Goal: Use online tool/utility: Utilize a website feature to perform a specific function

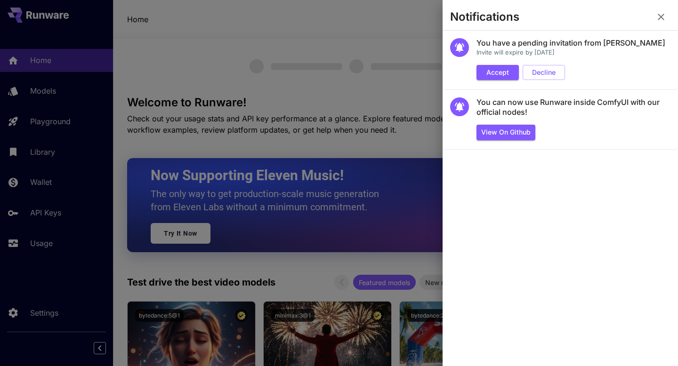
click at [490, 73] on button "Accept" at bounding box center [497, 73] width 42 height 16
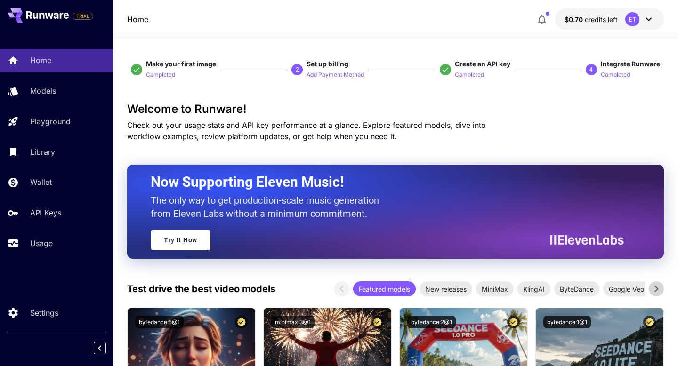
click at [544, 19] on icon "button" at bounding box center [542, 19] width 8 height 9
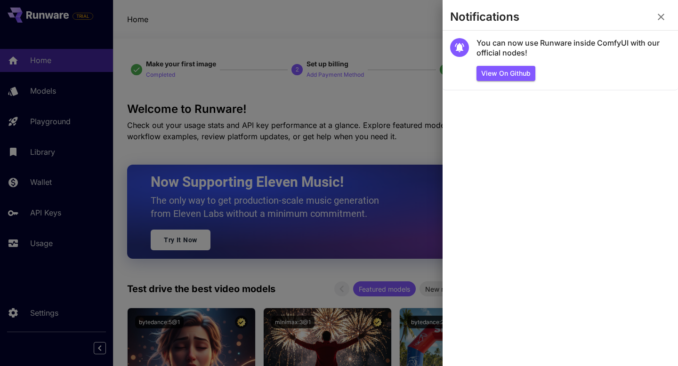
click at [663, 10] on button "button" at bounding box center [660, 17] width 19 height 19
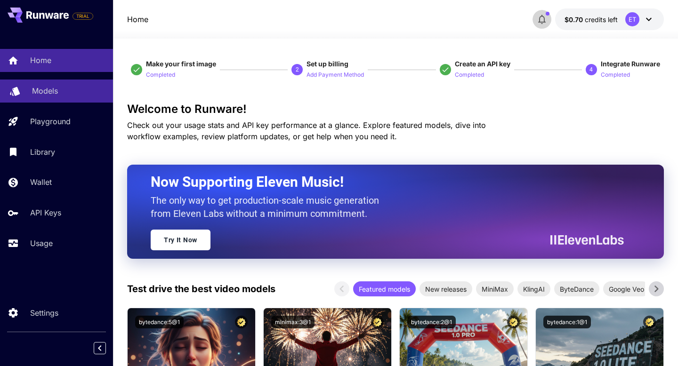
click at [47, 91] on p "Models" at bounding box center [45, 90] width 26 height 11
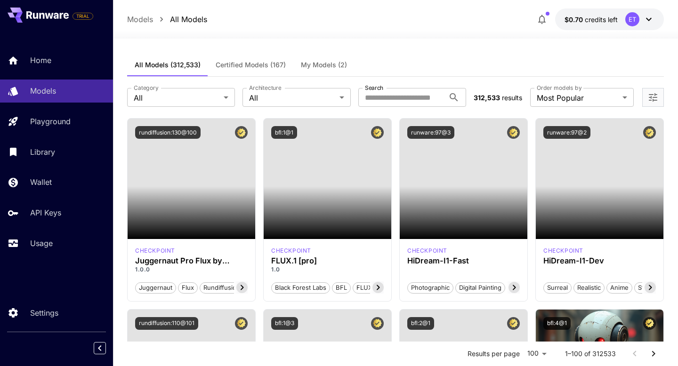
click at [320, 69] on button "My Models (2)" at bounding box center [323, 65] width 61 height 23
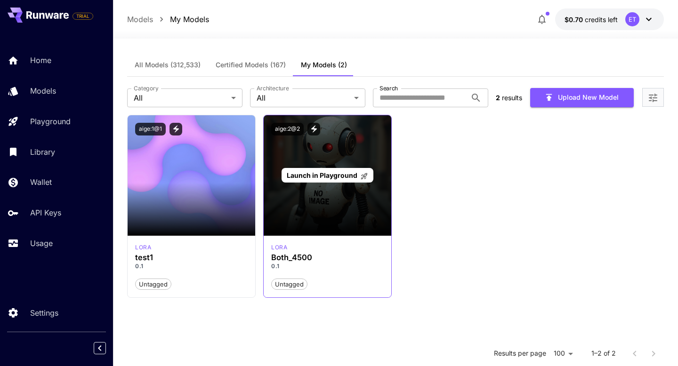
click at [336, 180] on div "Launch in Playground" at bounding box center [327, 175] width 92 height 15
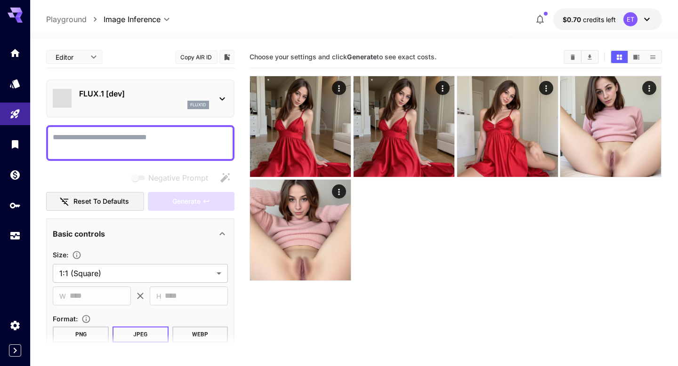
type input "**********"
click at [221, 100] on icon at bounding box center [222, 98] width 11 height 11
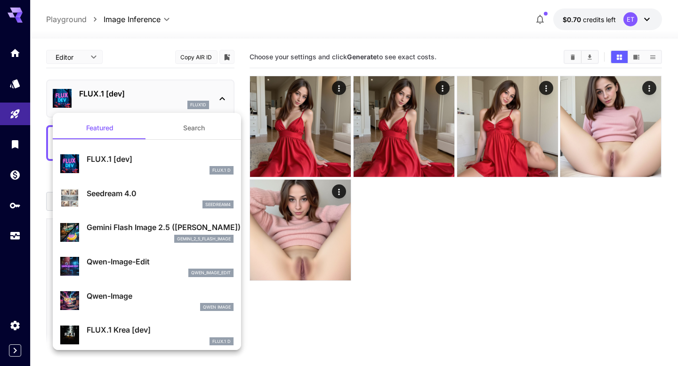
click at [186, 130] on button "Search" at bounding box center [194, 128] width 94 height 23
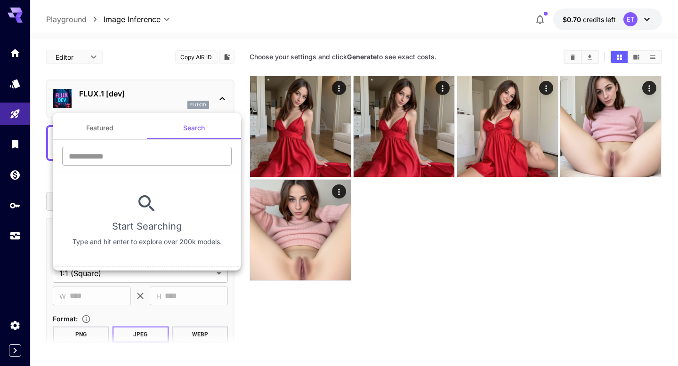
click at [168, 157] on input "text" at bounding box center [146, 156] width 169 height 19
type input "********"
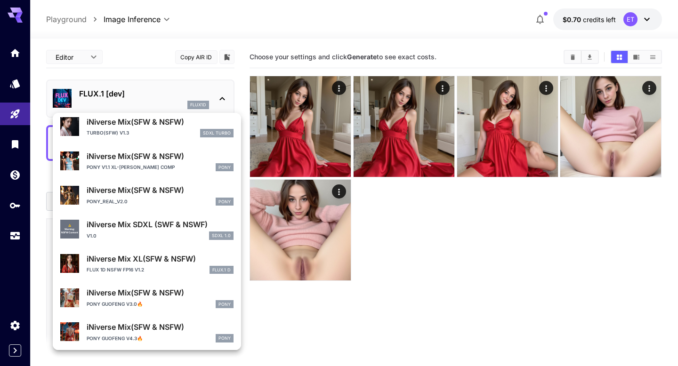
scroll to position [581, 0]
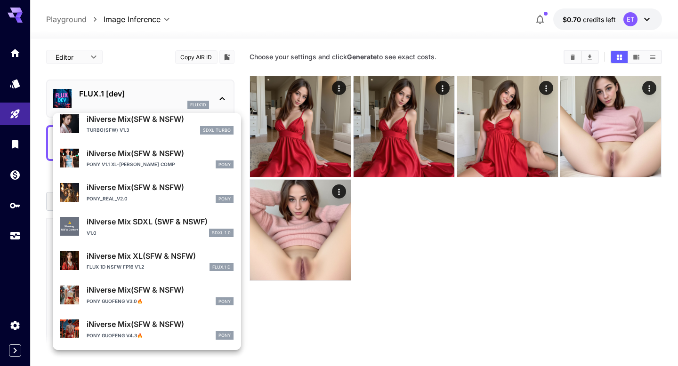
click at [146, 251] on p "iNiverse Mix XL(SFW & NSFW)" at bounding box center [160, 255] width 147 height 11
type input "**"
type input "***"
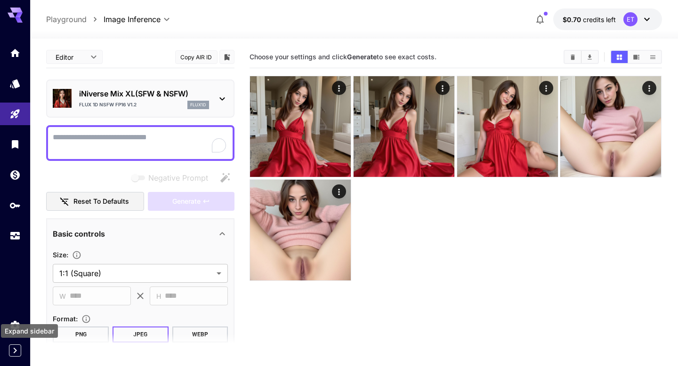
click at [18, 351] on icon "Expand sidebar" at bounding box center [14, 350] width 11 height 11
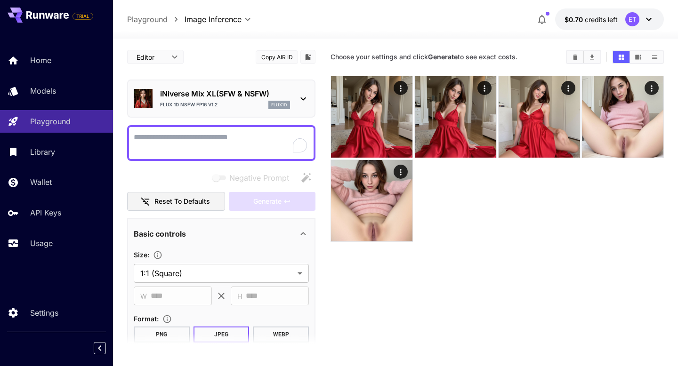
click at [651, 23] on icon at bounding box center [648, 19] width 11 height 11
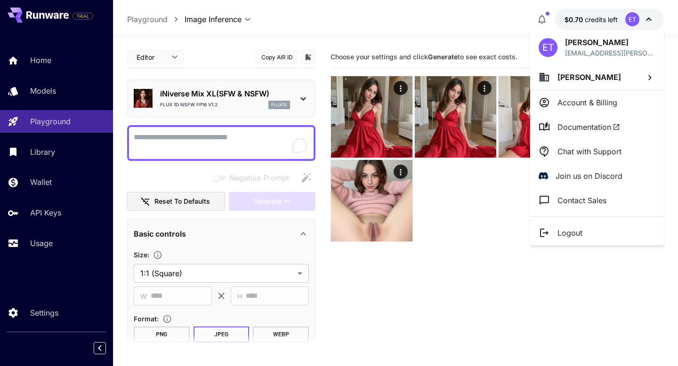
click at [622, 81] on li "[PERSON_NAME]" at bounding box center [597, 76] width 134 height 25
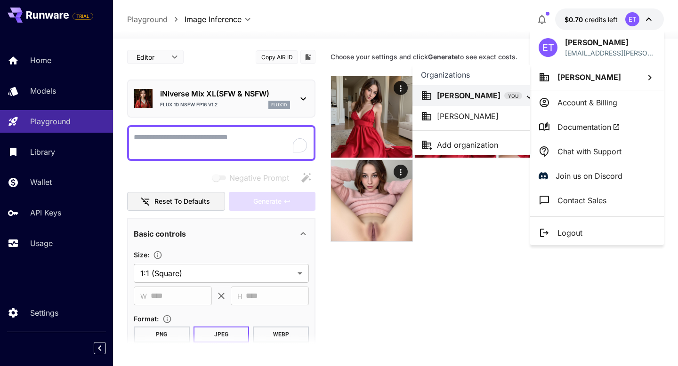
click at [480, 122] on li "[PERSON_NAME]" at bounding box center [471, 116] width 118 height 21
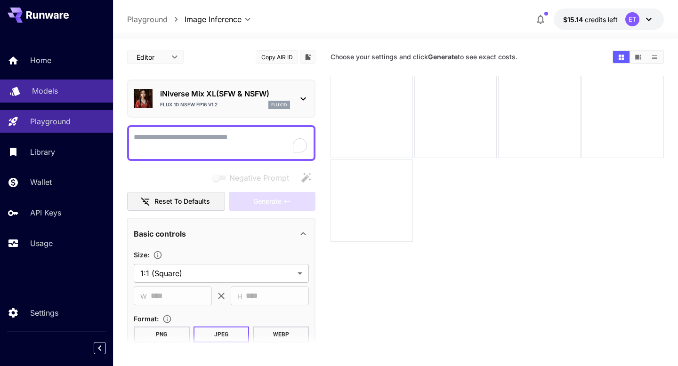
click at [34, 89] on p "Models" at bounding box center [45, 90] width 26 height 11
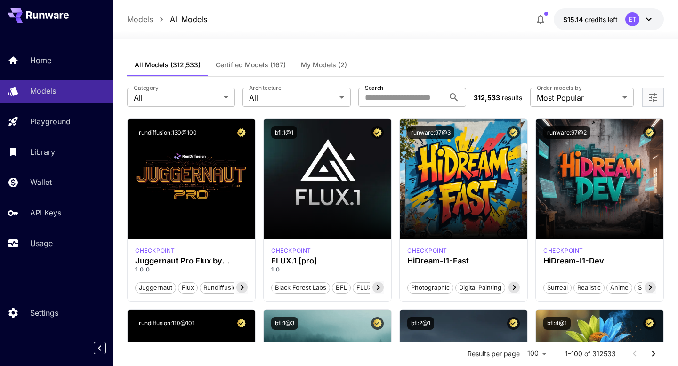
click at [325, 63] on span "My Models (2)" at bounding box center [324, 65] width 46 height 8
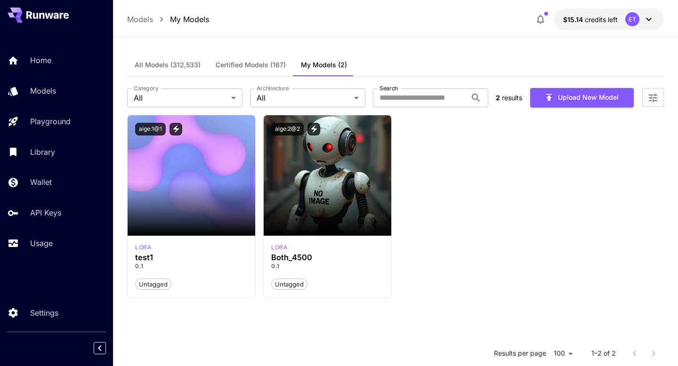
click at [645, 19] on icon at bounding box center [648, 19] width 11 height 11
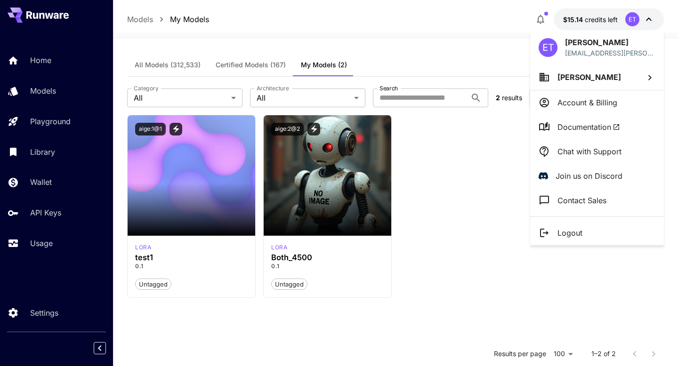
click at [460, 177] on div at bounding box center [339, 183] width 678 height 366
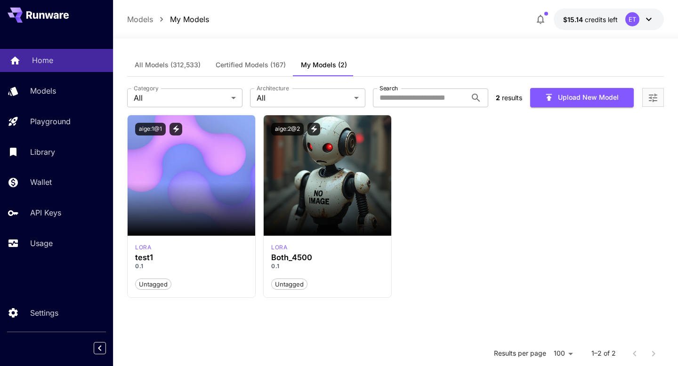
click at [56, 67] on link "Home" at bounding box center [56, 60] width 113 height 23
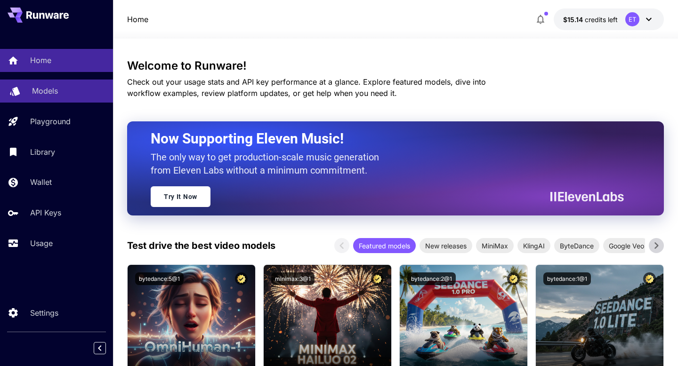
click at [51, 95] on p "Models" at bounding box center [45, 90] width 26 height 11
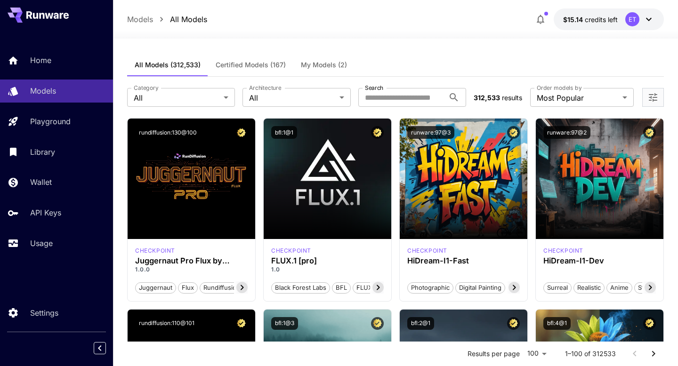
click at [313, 77] on div "**********" at bounding box center [395, 97] width 537 height 41
click at [315, 62] on span "My Models (2)" at bounding box center [324, 65] width 46 height 8
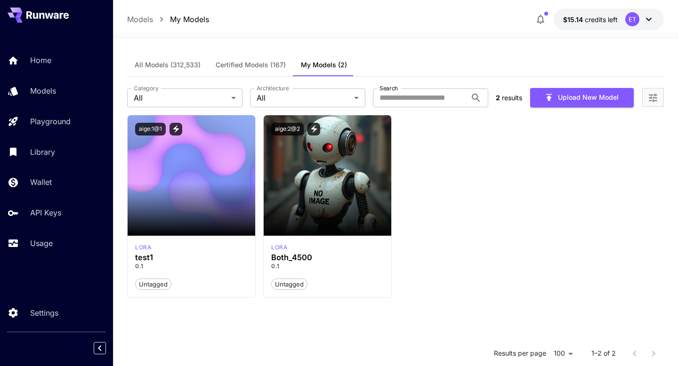
click at [257, 66] on span "Certified Models (167)" at bounding box center [251, 65] width 70 height 8
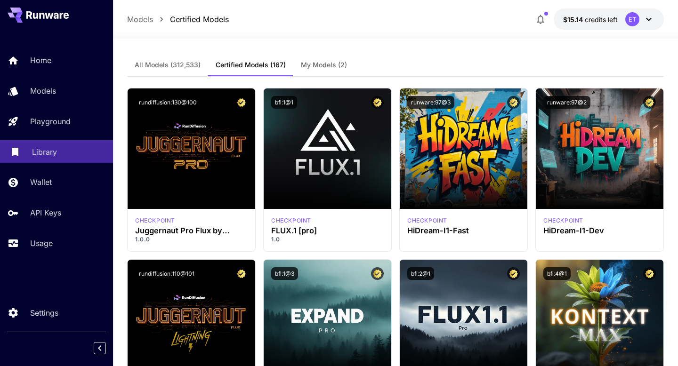
click at [45, 155] on p "Library" at bounding box center [44, 151] width 25 height 11
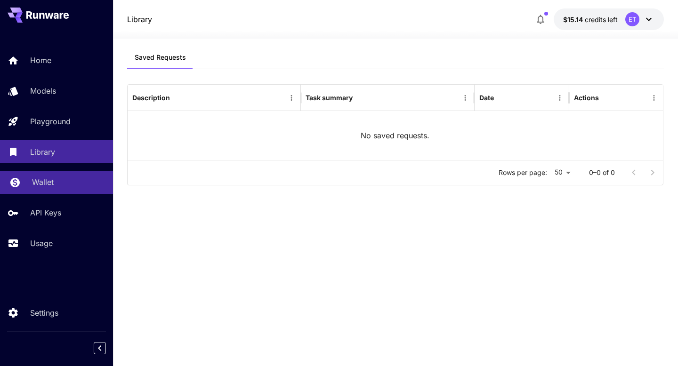
click at [43, 185] on p "Wallet" at bounding box center [43, 182] width 22 height 11
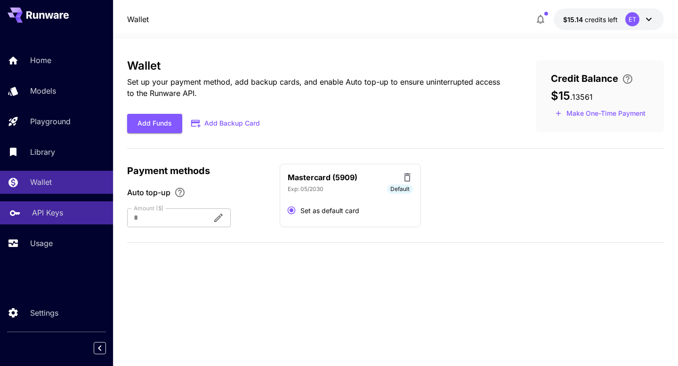
click at [44, 218] on link "API Keys" at bounding box center [56, 212] width 113 height 23
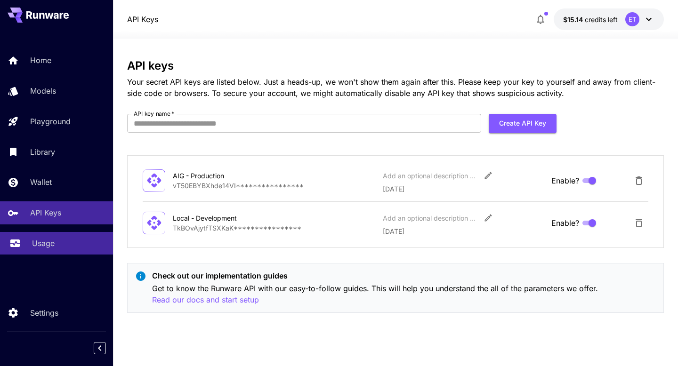
click at [45, 241] on p "Usage" at bounding box center [43, 243] width 23 height 11
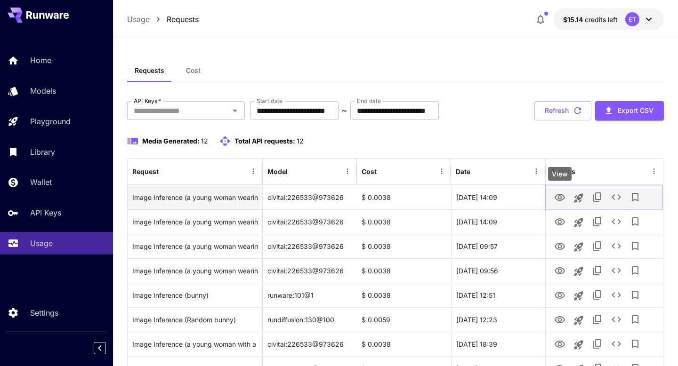
click at [563, 196] on icon "View" at bounding box center [559, 197] width 11 height 11
click at [583, 196] on icon "Launch in playground" at bounding box center [578, 198] width 11 height 11
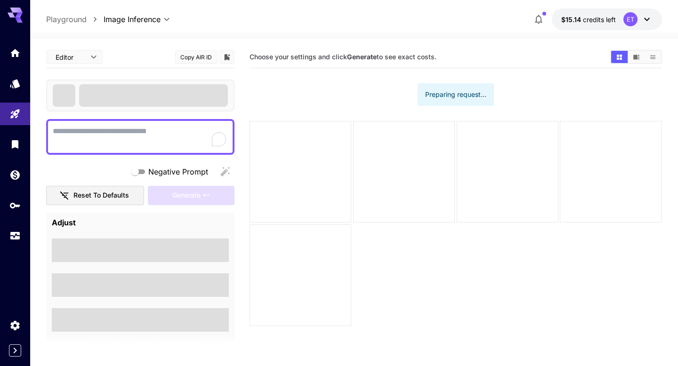
type textarea "**********"
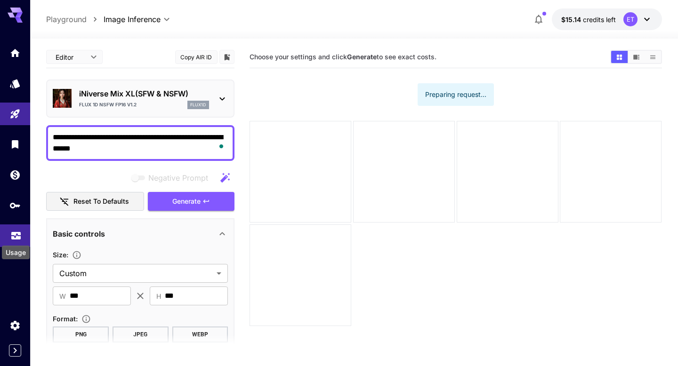
click at [16, 236] on icon "Usage" at bounding box center [15, 232] width 11 height 11
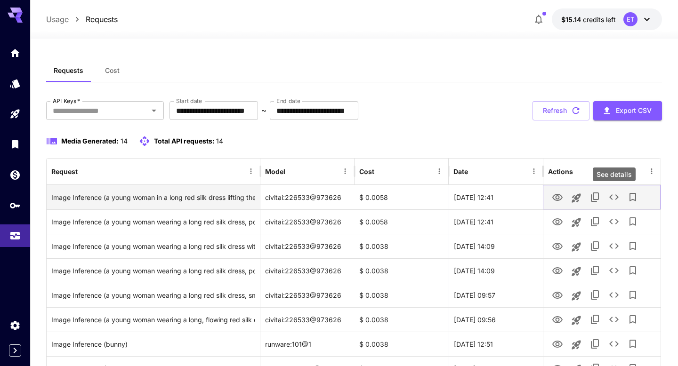
click at [610, 197] on icon "See details" at bounding box center [613, 197] width 9 height 6
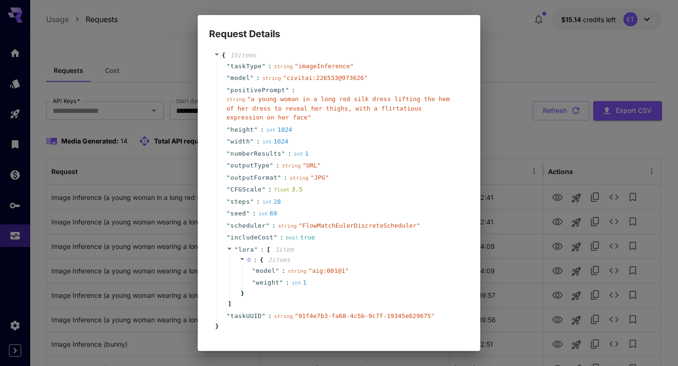
scroll to position [8, 0]
click at [515, 130] on div "Request Details { 15 item s " taskType " : string " imageInference " " model " …" at bounding box center [339, 183] width 678 height 366
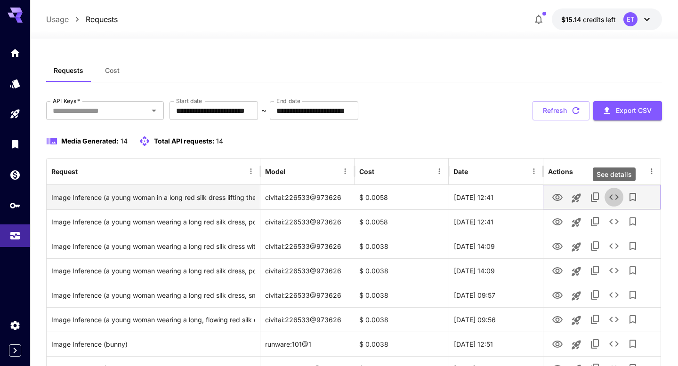
click at [611, 198] on icon "See details" at bounding box center [613, 197] width 9 height 6
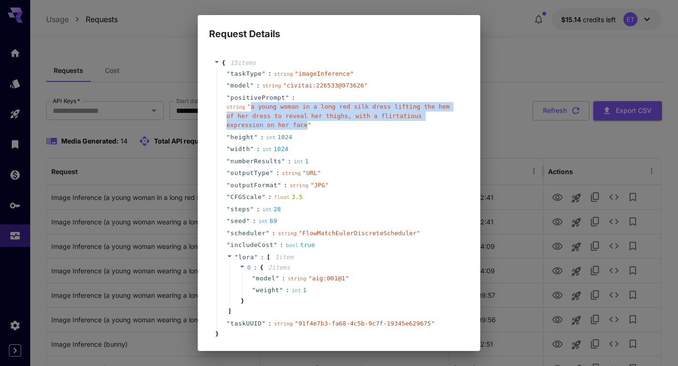
drag, startPoint x: 307, startPoint y: 125, endPoint x: 249, endPoint y: 109, distance: 60.2
click at [249, 109] on span "" a young woman in a long red silk dress lifting the hem of her dress to reveal…" at bounding box center [337, 115] width 223 height 25
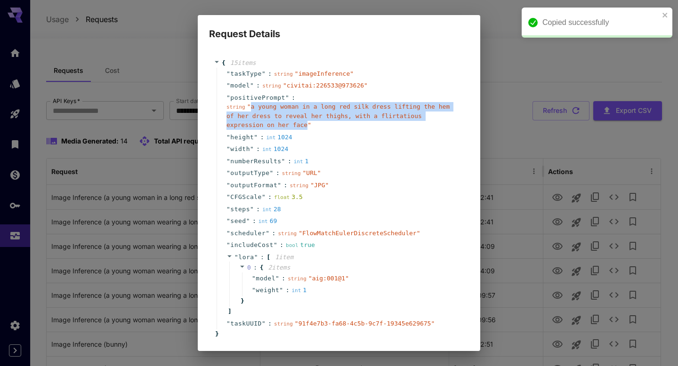
copy span "a young woman in a long red silk dress lifting the hem of her dress to reveal h…"
click at [519, 58] on div "Request Details { 15 item s " taskType " : string " imageInference " " model " …" at bounding box center [339, 183] width 678 height 366
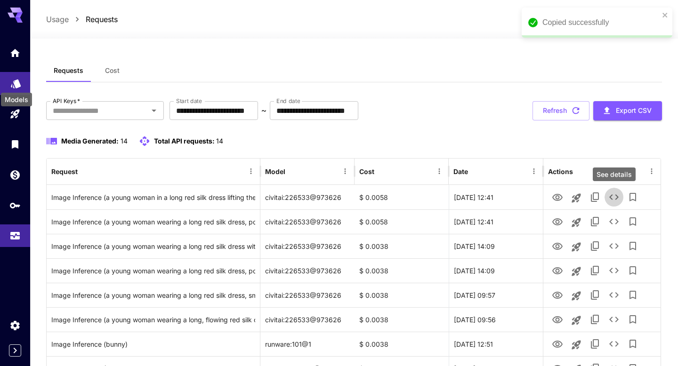
click at [13, 79] on icon "Models" at bounding box center [15, 80] width 11 height 11
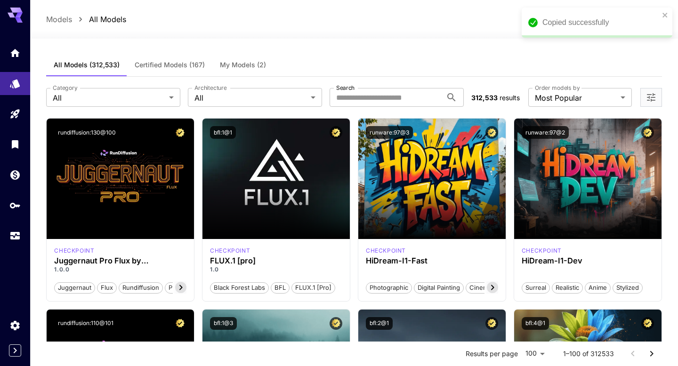
click at [261, 64] on span "My Models (2)" at bounding box center [243, 65] width 46 height 8
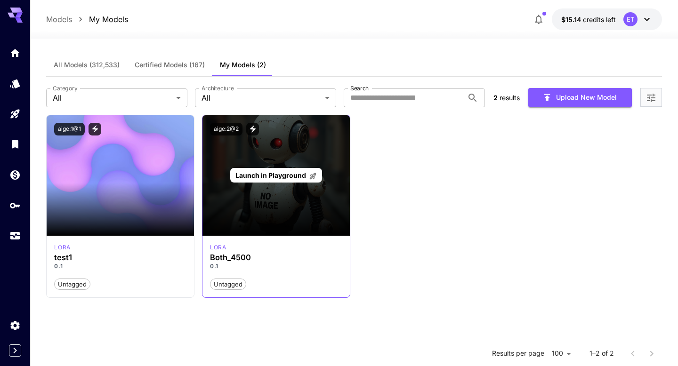
click at [268, 176] on span "Launch in Playground" at bounding box center [270, 175] width 71 height 8
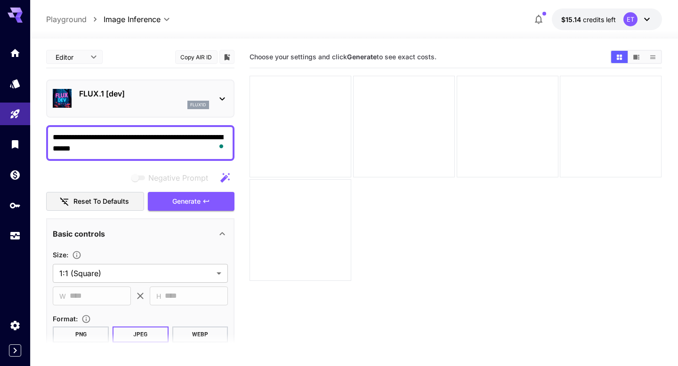
click at [219, 100] on icon at bounding box center [222, 98] width 11 height 11
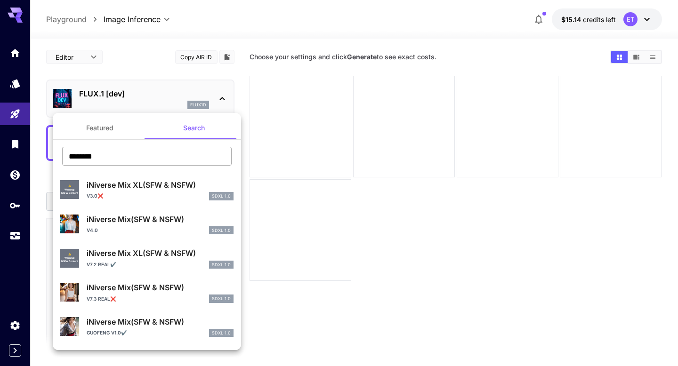
click at [192, 161] on input "********" at bounding box center [146, 156] width 169 height 19
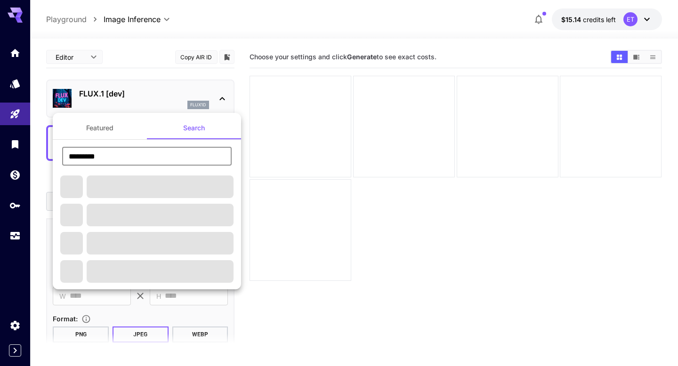
type input "********"
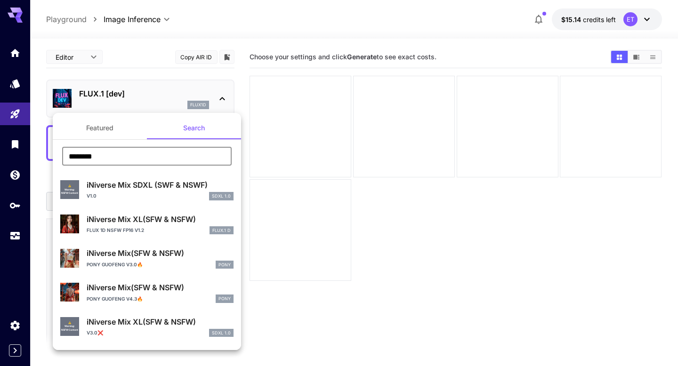
click at [140, 225] on div "iNiverse Mix XL(SFW & NSFW) Flux 1D nsfw fp16 v1.2 FLUX.1 D" at bounding box center [160, 224] width 147 height 21
type input "**"
type input "***"
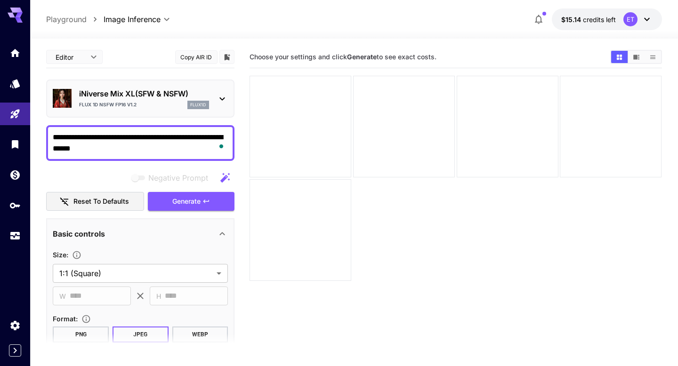
click at [116, 129] on div "**********" at bounding box center [140, 143] width 188 height 36
click at [110, 142] on textarea "**********" at bounding box center [140, 143] width 175 height 23
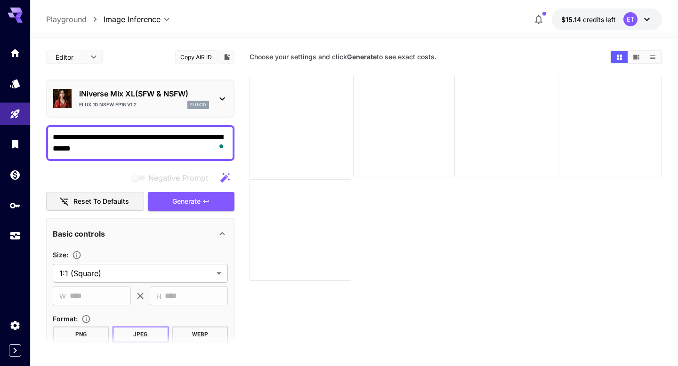
click at [110, 142] on textarea "**********" at bounding box center [140, 143] width 175 height 23
paste textarea "**********"
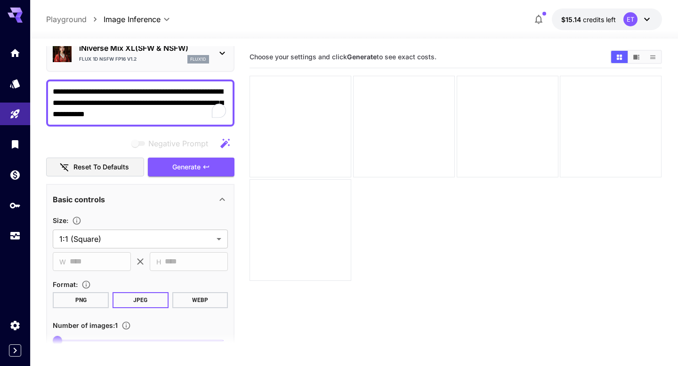
scroll to position [20, 0]
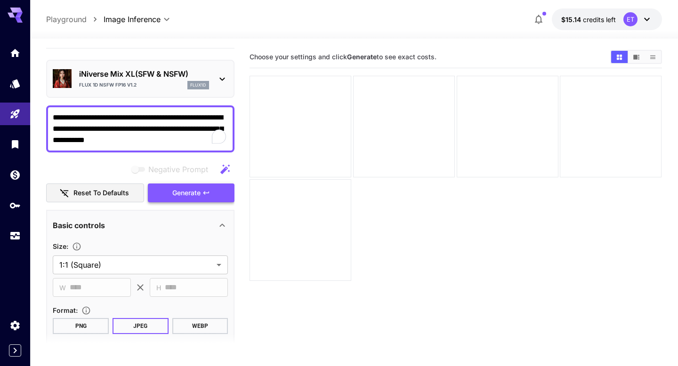
type textarea "**********"
click at [181, 186] on button "Generate" at bounding box center [191, 193] width 87 height 19
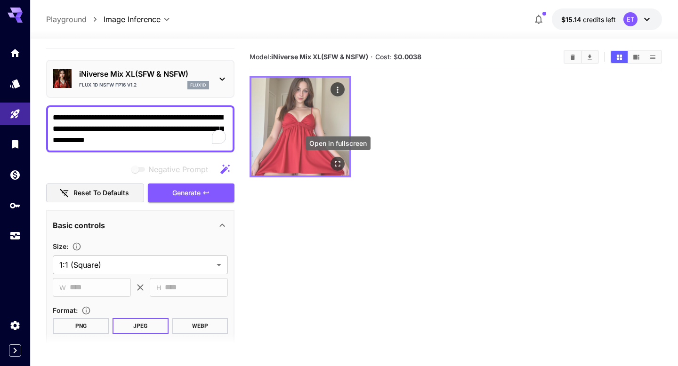
click at [341, 166] on icon "Open in fullscreen" at bounding box center [337, 163] width 9 height 9
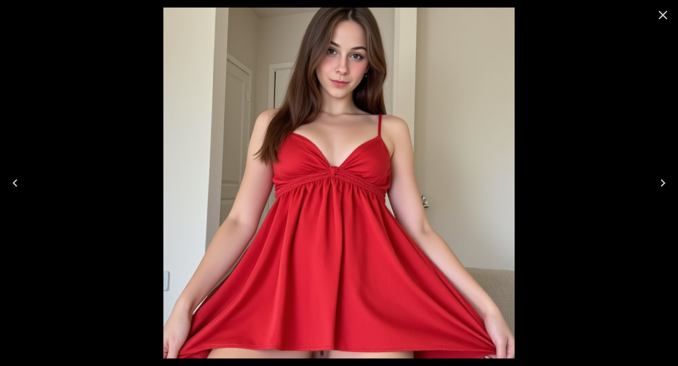
click at [659, 15] on icon "Close" at bounding box center [662, 15] width 15 height 15
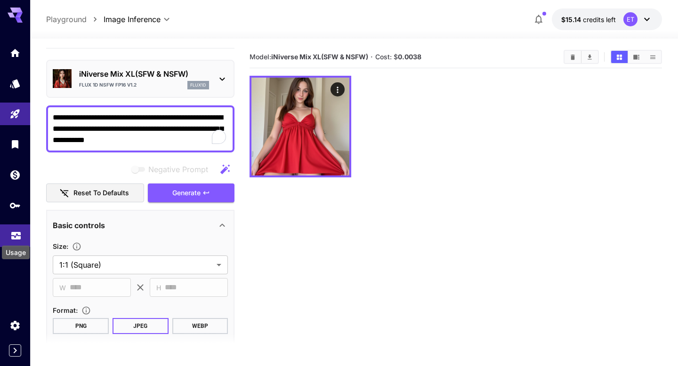
click at [10, 238] on icon "Usage" at bounding box center [15, 232] width 11 height 11
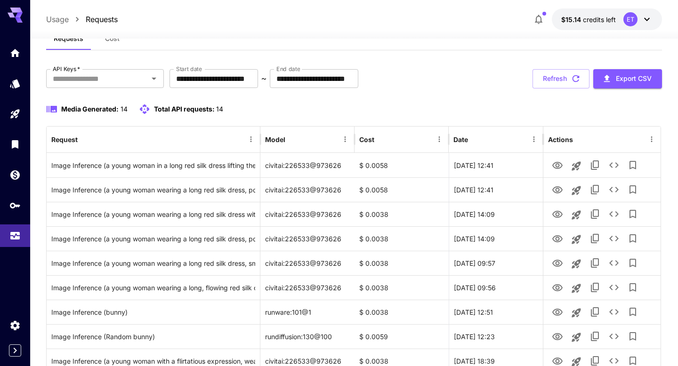
scroll to position [36, 0]
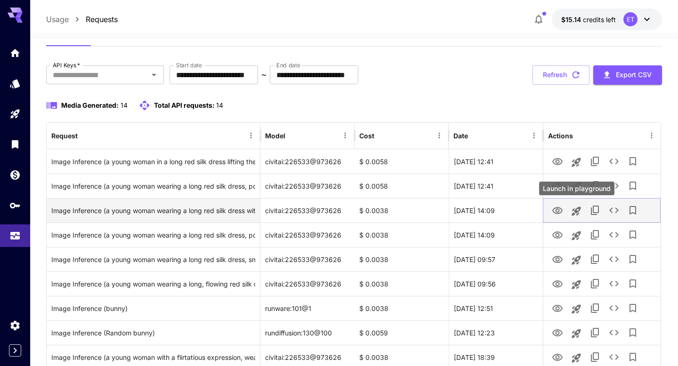
click at [576, 211] on icon "Launch in playground" at bounding box center [576, 211] width 9 height 9
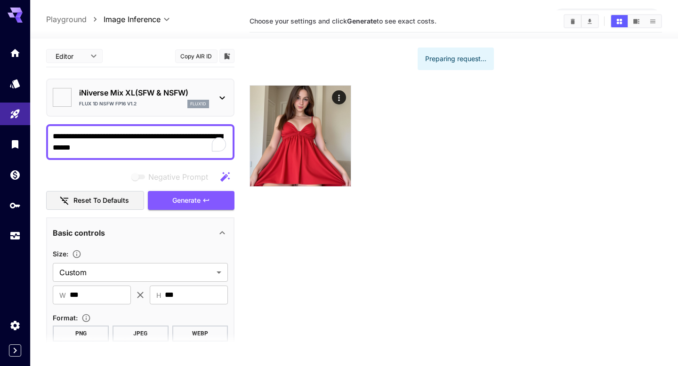
type textarea "**********"
type input "**********"
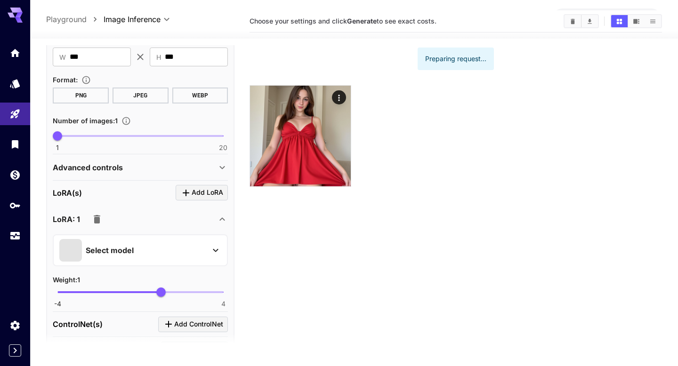
scroll to position [239, 0]
click at [207, 249] on button "Select model" at bounding box center [140, 249] width 162 height 23
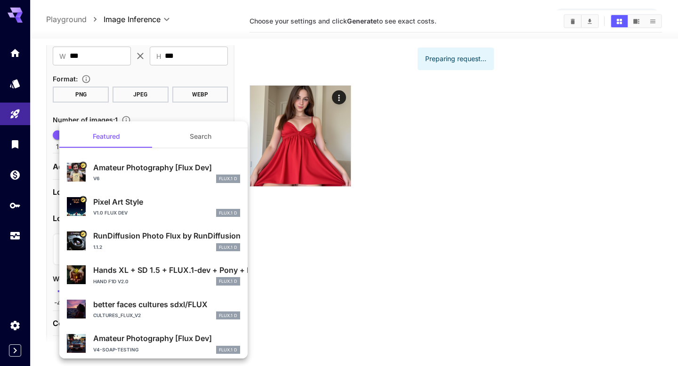
click at [305, 237] on div at bounding box center [339, 183] width 678 height 366
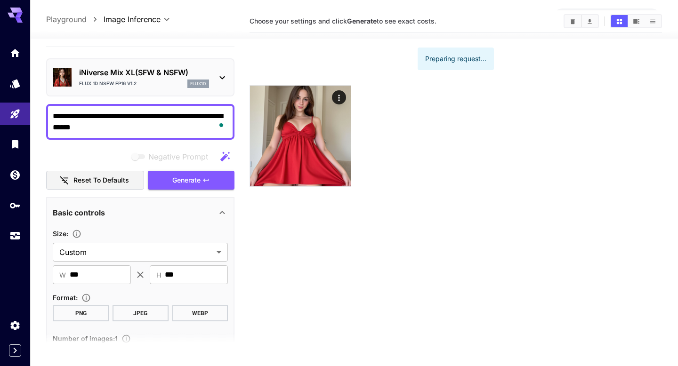
scroll to position [0, 0]
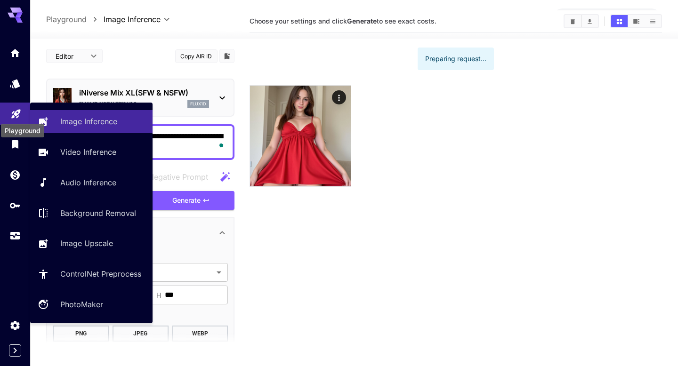
click at [21, 112] on icon "Playground" at bounding box center [15, 110] width 11 height 11
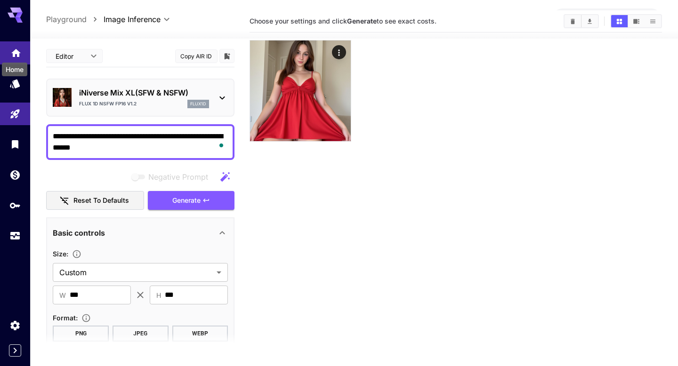
click at [17, 50] on icon "Home" at bounding box center [15, 50] width 9 height 8
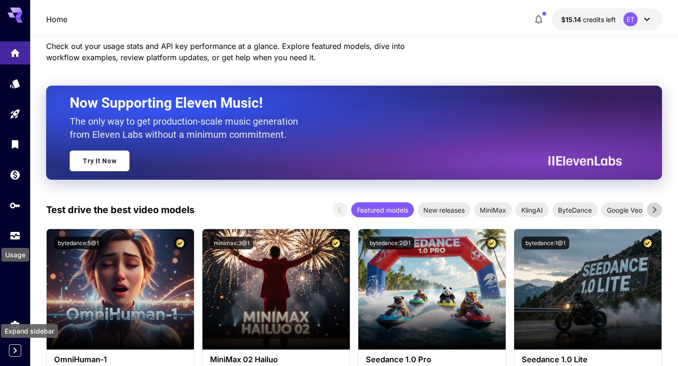
click at [16, 351] on icon "Expand sidebar" at bounding box center [14, 350] width 11 height 11
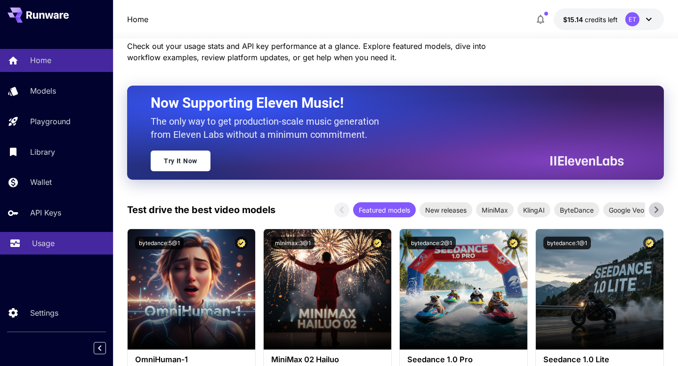
click at [36, 247] on p "Usage" at bounding box center [43, 243] width 23 height 11
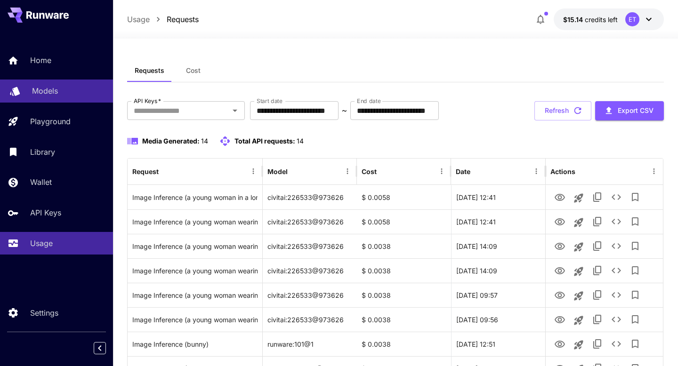
click at [49, 88] on p "Models" at bounding box center [45, 90] width 26 height 11
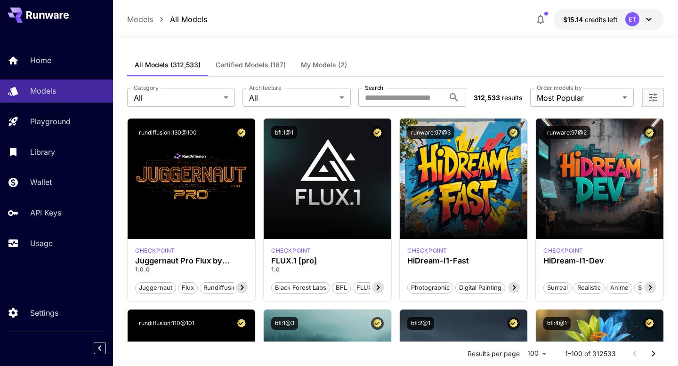
click at [324, 66] on span "My Models (2)" at bounding box center [324, 65] width 46 height 8
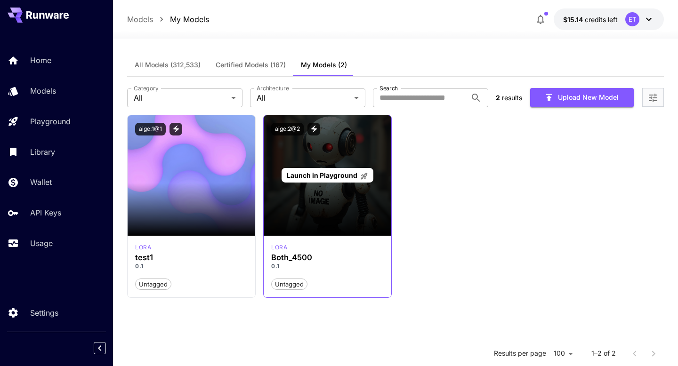
click at [315, 178] on span "Launch in Playground" at bounding box center [322, 175] width 71 height 8
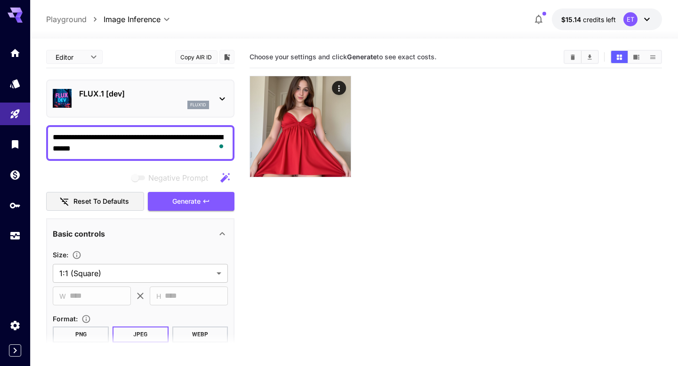
click at [177, 143] on textarea "**********" at bounding box center [140, 143] width 175 height 23
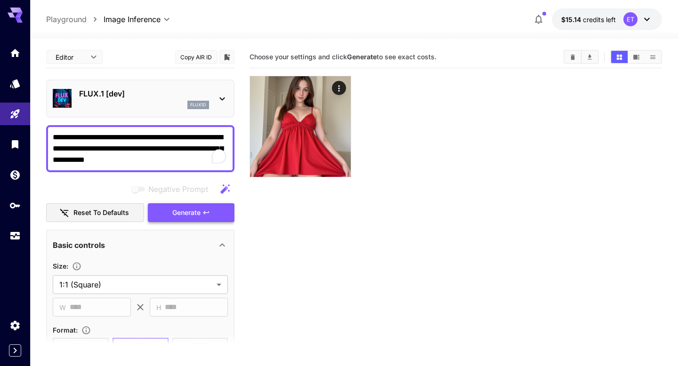
type textarea "**********"
click at [196, 215] on span "Generate" at bounding box center [186, 213] width 28 height 12
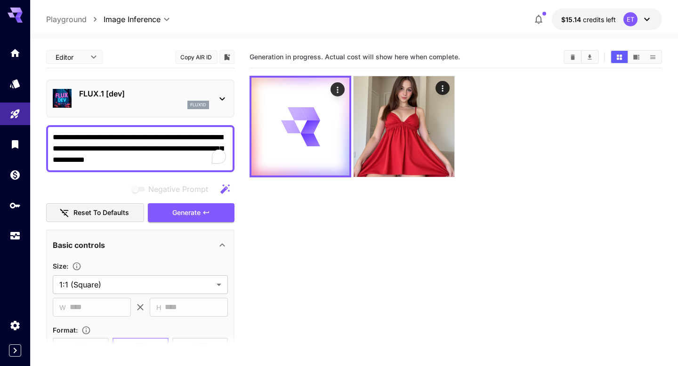
click at [208, 97] on p "FLUX.1 [dev]" at bounding box center [144, 93] width 130 height 11
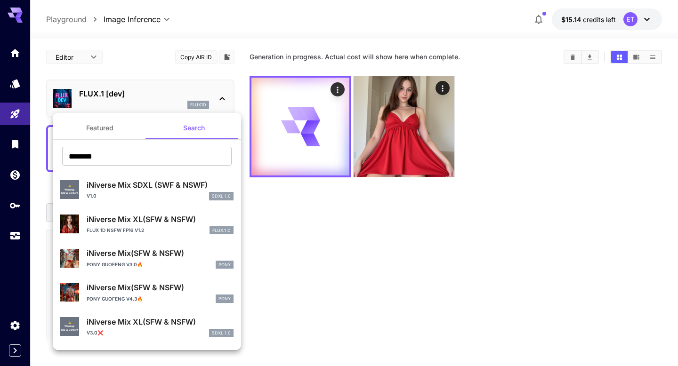
click at [169, 219] on p "iNiverse Mix XL(SFW & NSFW)" at bounding box center [160, 219] width 147 height 11
type input "**"
type input "***"
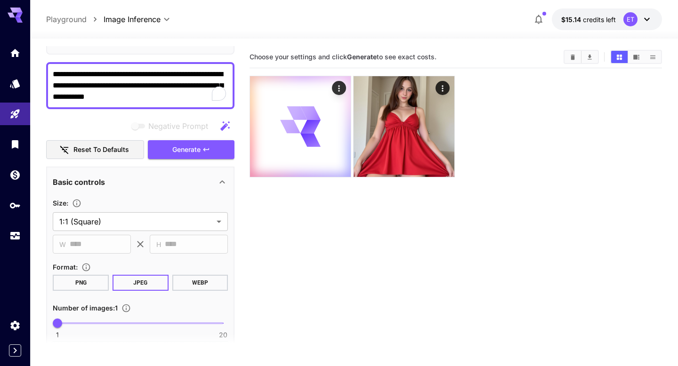
scroll to position [94, 0]
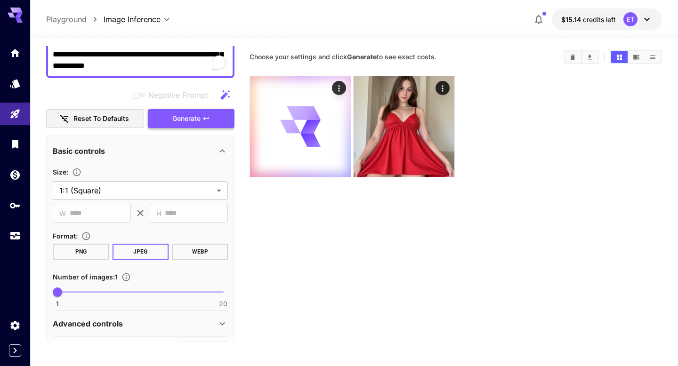
click at [190, 116] on span "Generate" at bounding box center [186, 119] width 28 height 12
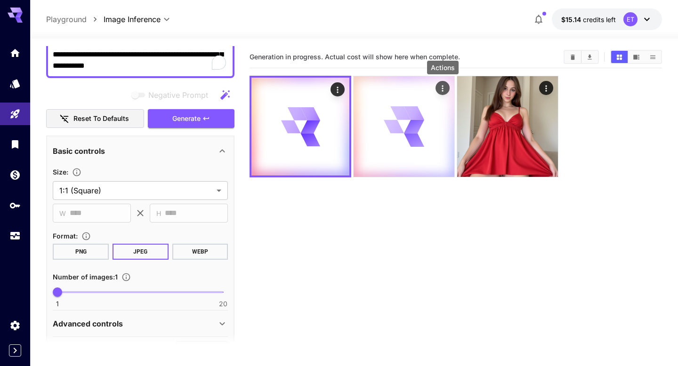
click at [439, 86] on icon "Actions" at bounding box center [442, 88] width 9 height 9
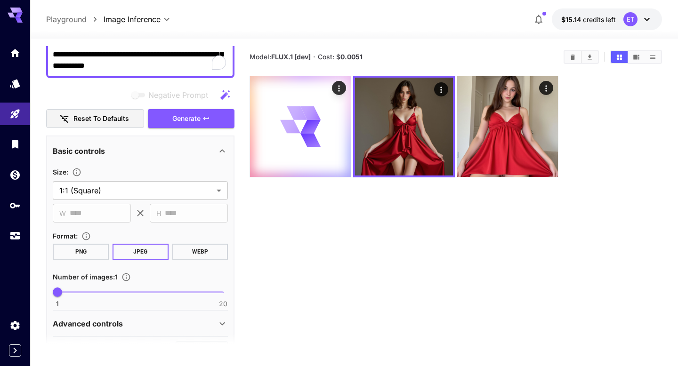
click at [388, 262] on section "Model: FLUX.1 [dev] · Cost: $ 0.0051" at bounding box center [455, 229] width 412 height 366
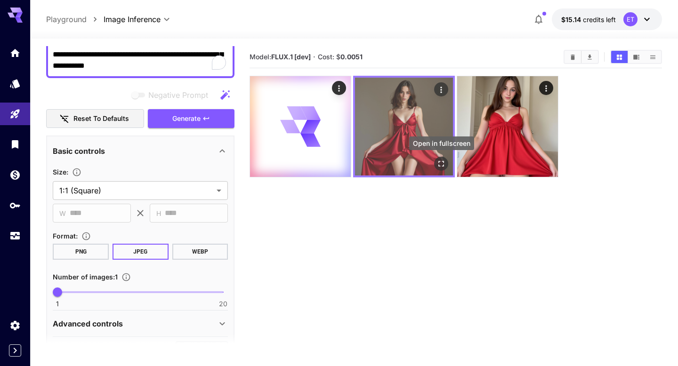
click at [440, 159] on icon "Open in fullscreen" at bounding box center [440, 163] width 9 height 9
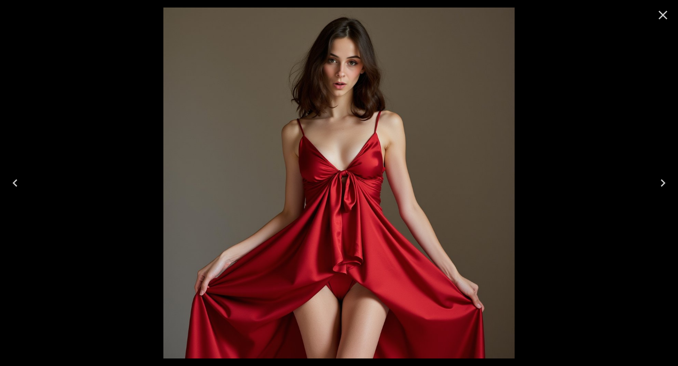
click at [658, 182] on icon "Next" at bounding box center [662, 183] width 15 height 15
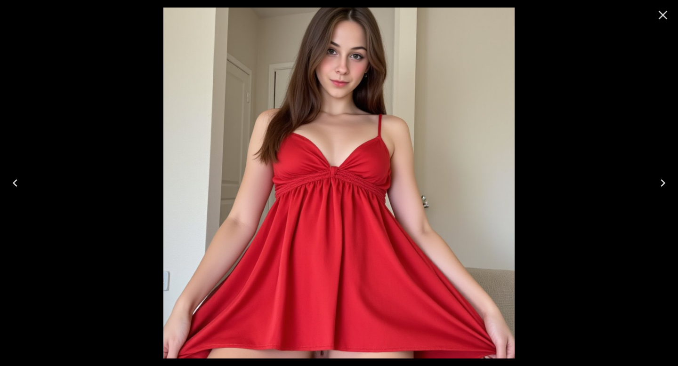
click at [666, 17] on icon "Close" at bounding box center [662, 15] width 15 height 15
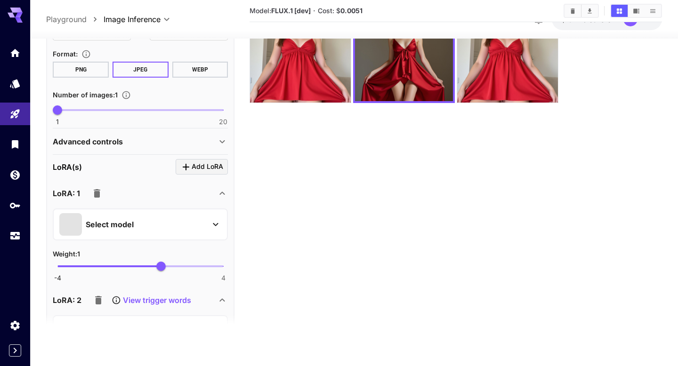
scroll to position [0, 0]
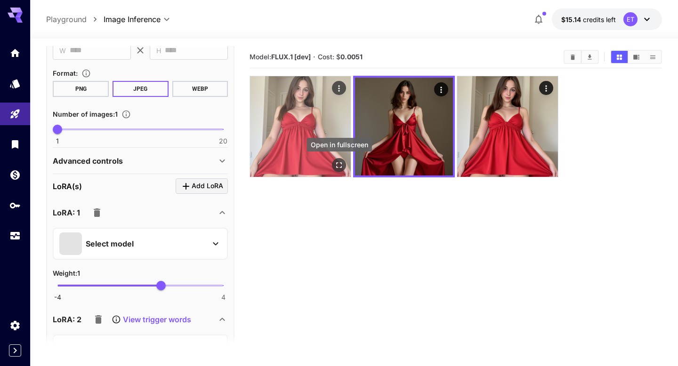
click at [335, 164] on icon "Open in fullscreen" at bounding box center [339, 165] width 9 height 9
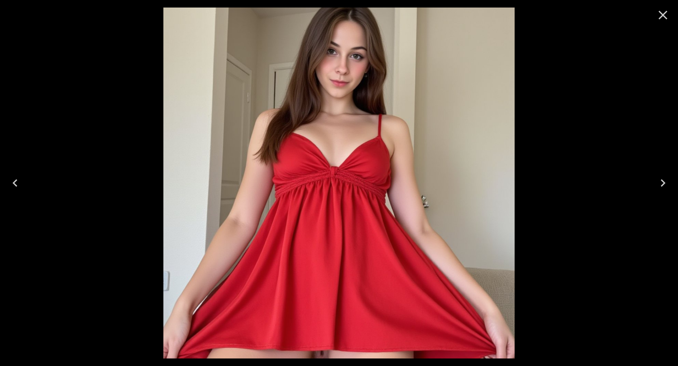
click at [658, 16] on icon "Close" at bounding box center [662, 15] width 15 height 15
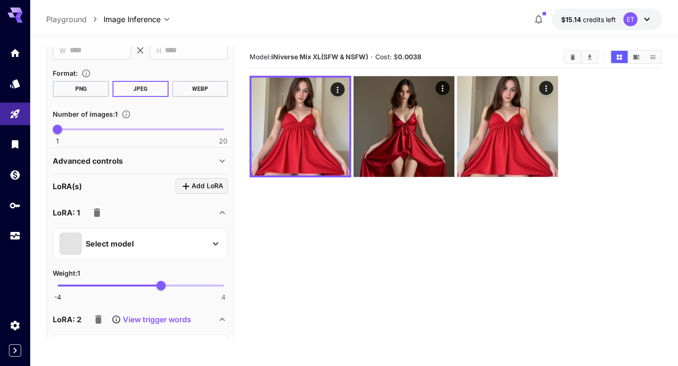
click at [207, 245] on button "Select model" at bounding box center [140, 244] width 162 height 23
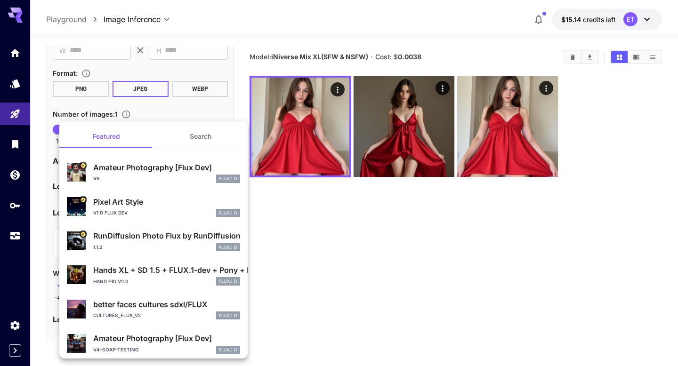
click at [285, 213] on div at bounding box center [339, 183] width 678 height 366
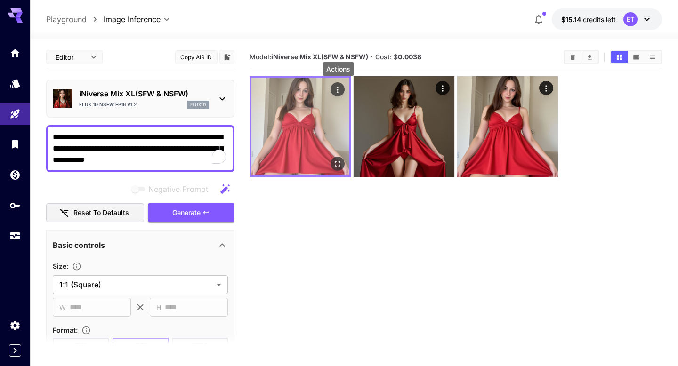
click at [335, 91] on icon "Actions" at bounding box center [337, 89] width 9 height 9
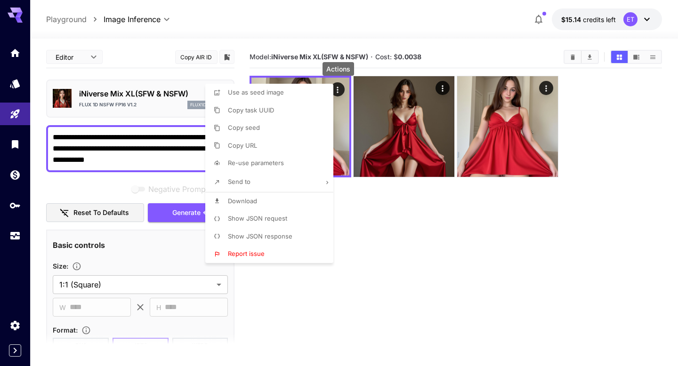
click at [293, 215] on li "Show JSON request" at bounding box center [272, 219] width 134 height 18
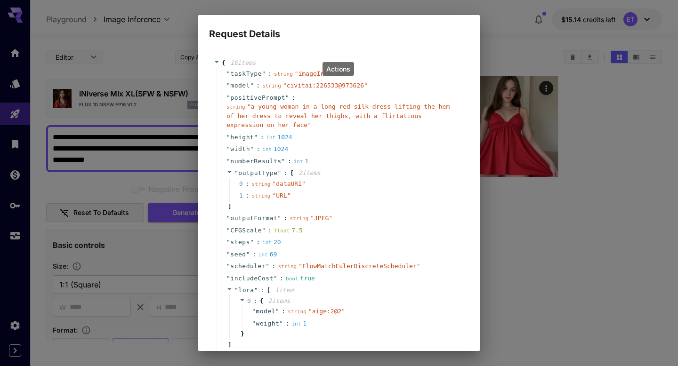
click at [454, 198] on div "1 : string " URL "" at bounding box center [345, 196] width 233 height 12
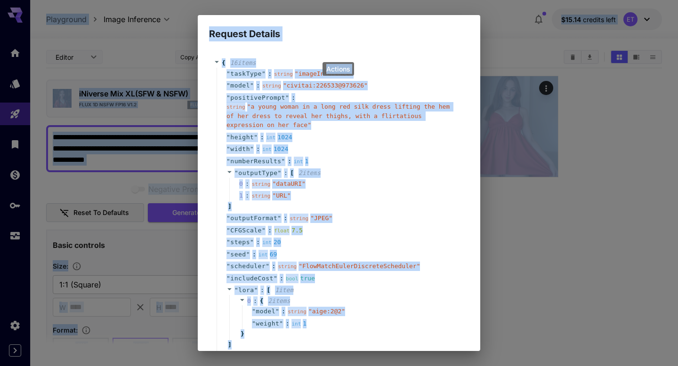
copy body "**********"
click at [454, 198] on div "1 : string " URL "" at bounding box center [345, 196] width 233 height 12
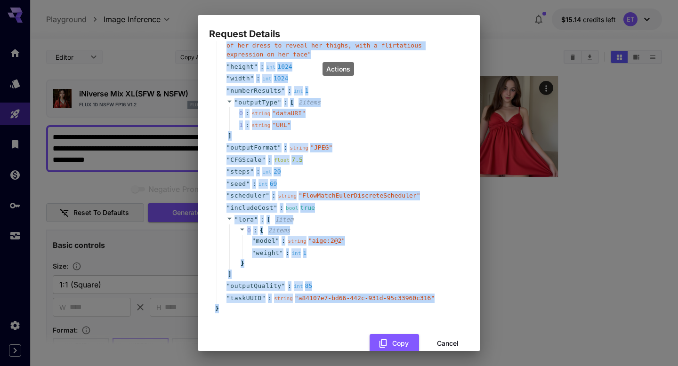
scroll to position [89, 0]
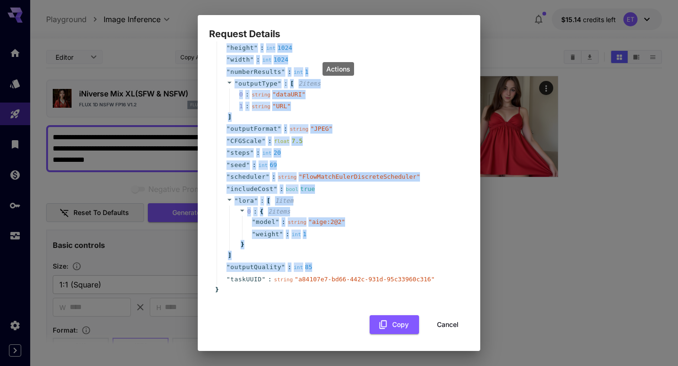
drag, startPoint x: 225, startPoint y: 60, endPoint x: 348, endPoint y: 273, distance: 246.1
click at [348, 273] on div "{ 16 item s " taskType " : string " imageInference " " model " : string " civit…" at bounding box center [339, 132] width 250 height 326
click at [382, 326] on icon "button" at bounding box center [383, 325] width 10 height 10
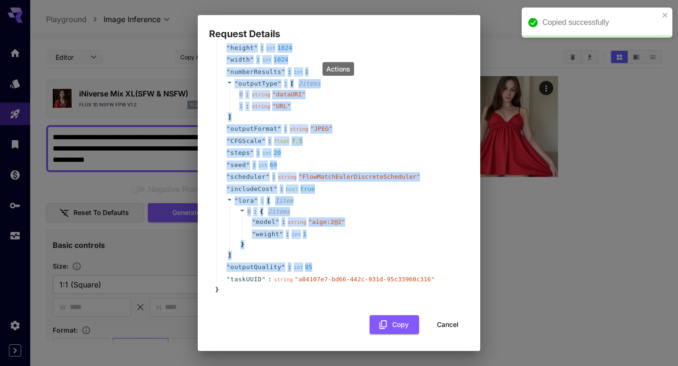
click at [450, 327] on button "Cancel" at bounding box center [447, 324] width 42 height 19
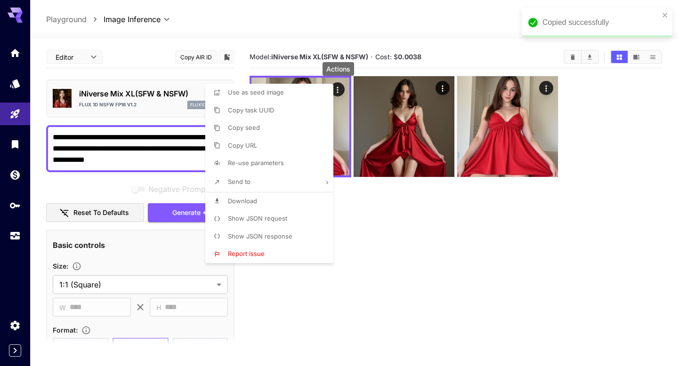
click at [13, 235] on div at bounding box center [339, 183] width 678 height 366
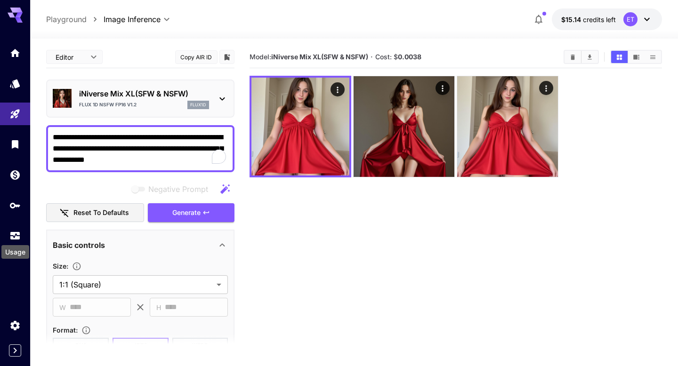
click at [13, 235] on icon "Usage" at bounding box center [14, 237] width 9 height 5
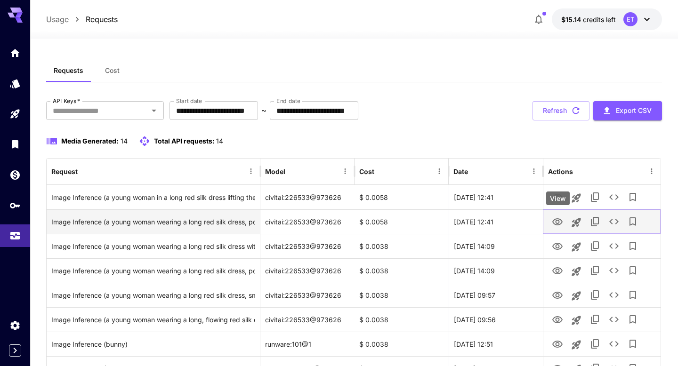
click at [558, 218] on icon "View" at bounding box center [557, 222] width 11 height 11
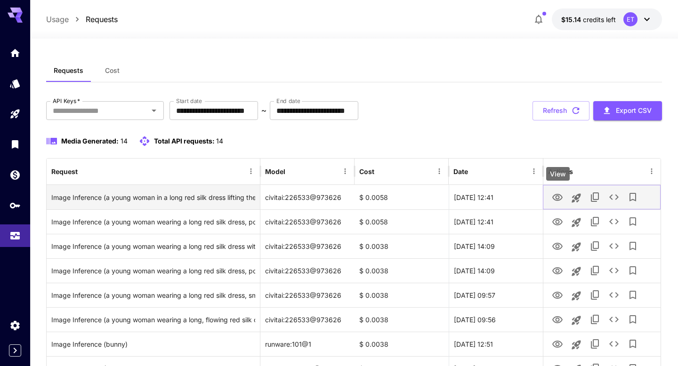
click at [557, 195] on icon "View" at bounding box center [557, 197] width 10 height 7
click at [610, 195] on icon "See details" at bounding box center [613, 197] width 11 height 11
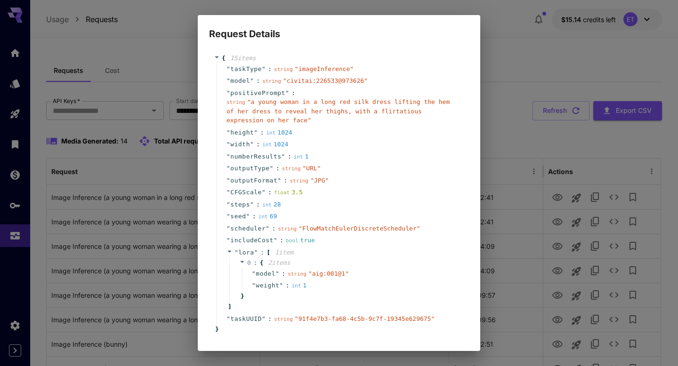
scroll to position [5, 0]
click at [500, 113] on div "Request Details { 15 item s " taskType " : string " imageInference " " model " …" at bounding box center [339, 183] width 678 height 366
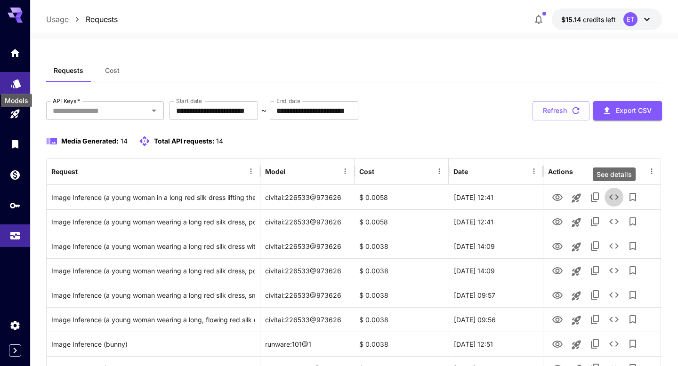
click at [13, 80] on icon "Models" at bounding box center [15, 80] width 11 height 11
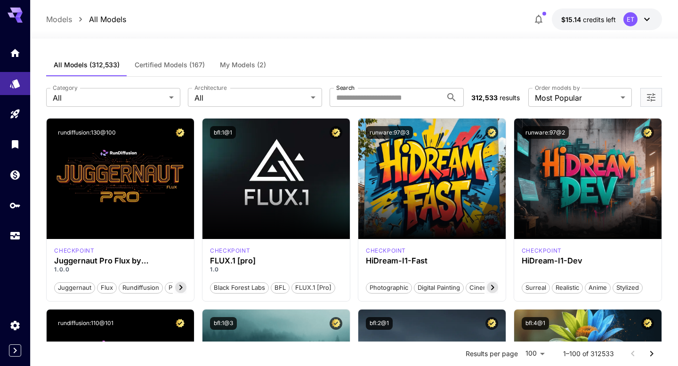
click at [239, 71] on button "My Models (2)" at bounding box center [242, 65] width 61 height 23
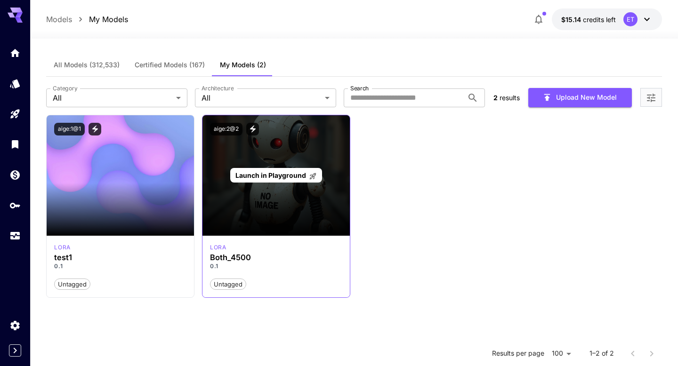
click at [277, 178] on span "Launch in Playground" at bounding box center [270, 175] width 71 height 8
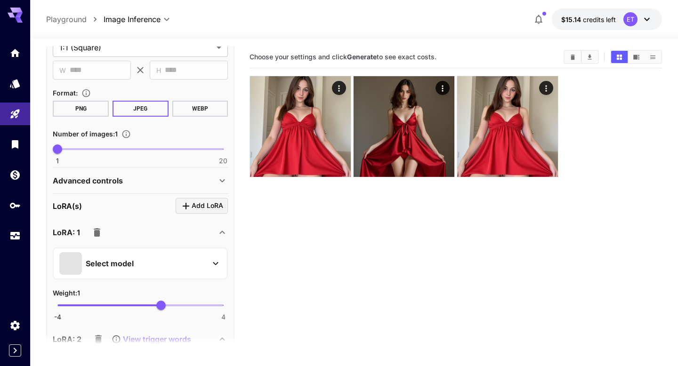
scroll to position [197, 0]
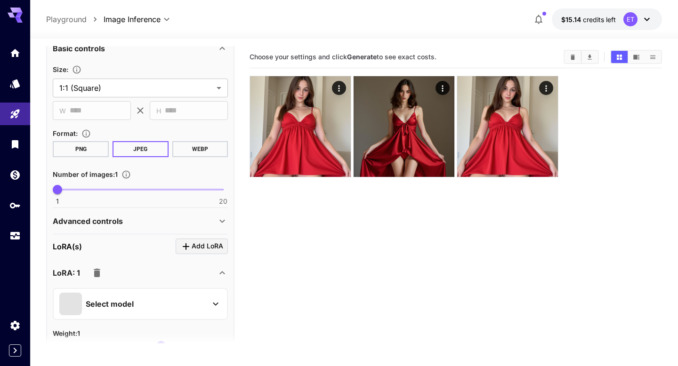
click at [222, 218] on icon at bounding box center [222, 221] width 11 height 11
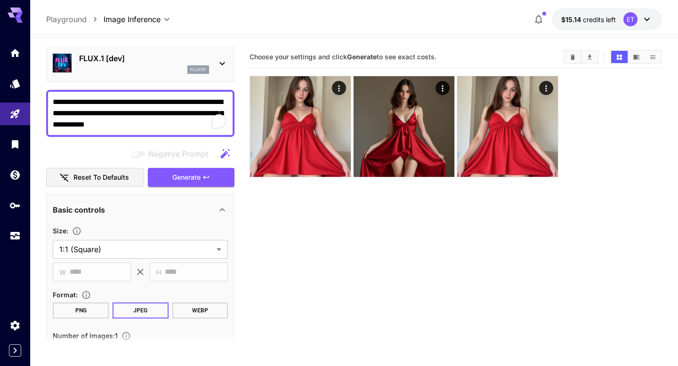
scroll to position [0, 0]
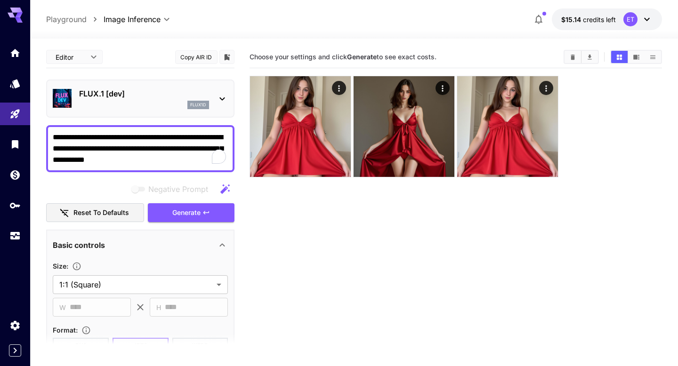
click at [218, 97] on icon at bounding box center [222, 98] width 11 height 11
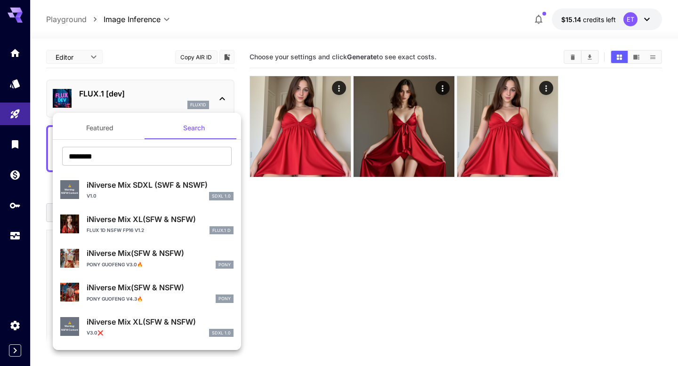
click at [161, 211] on div "iNiverse Mix XL(SFW & NSFW) Flux 1D nsfw fp16 v1.2 FLUX.1 D" at bounding box center [146, 224] width 173 height 29
type input "**"
type input "***"
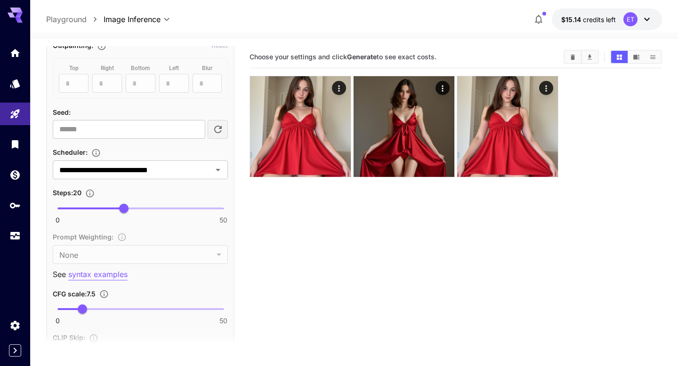
scroll to position [527, 0]
type input "**"
drag, startPoint x: 120, startPoint y: 213, endPoint x: 151, endPoint y: 212, distance: 31.1
click at [151, 212] on span "28" at bounding box center [150, 207] width 9 height 9
type input "***"
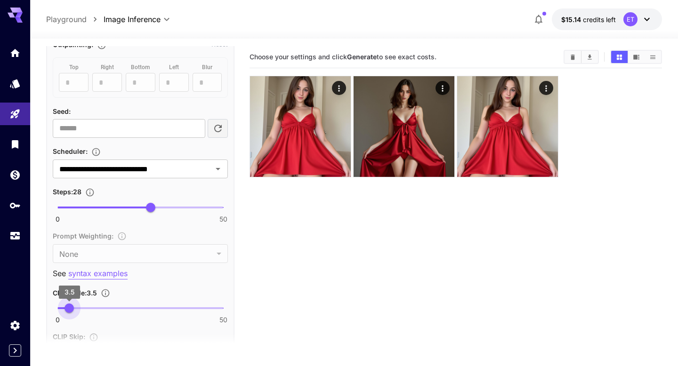
drag, startPoint x: 85, startPoint y: 307, endPoint x: 69, endPoint y: 307, distance: 16.0
click at [69, 307] on span "3.5" at bounding box center [68, 308] width 9 height 9
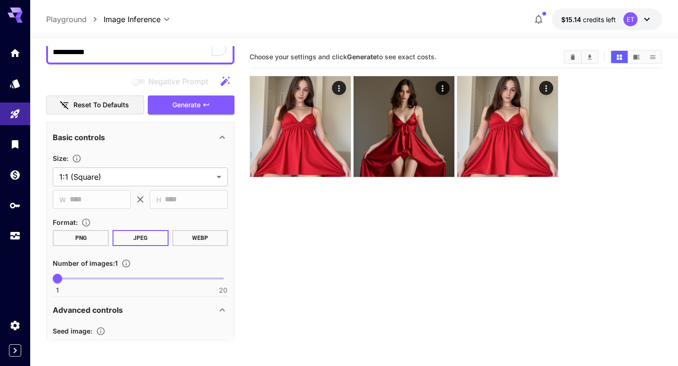
scroll to position [103, 0]
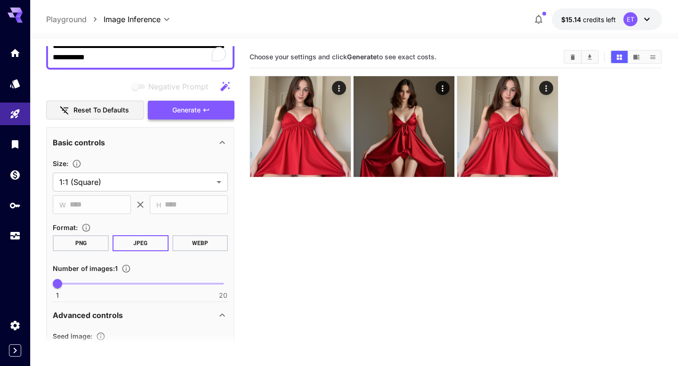
click at [176, 116] on button "Generate" at bounding box center [191, 110] width 87 height 19
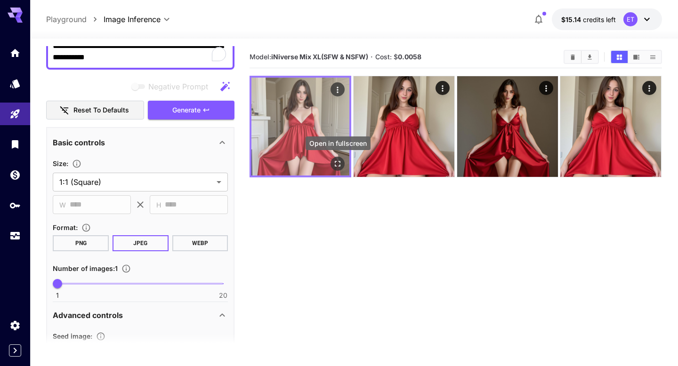
click at [338, 163] on icon "Open in fullscreen" at bounding box center [337, 163] width 9 height 9
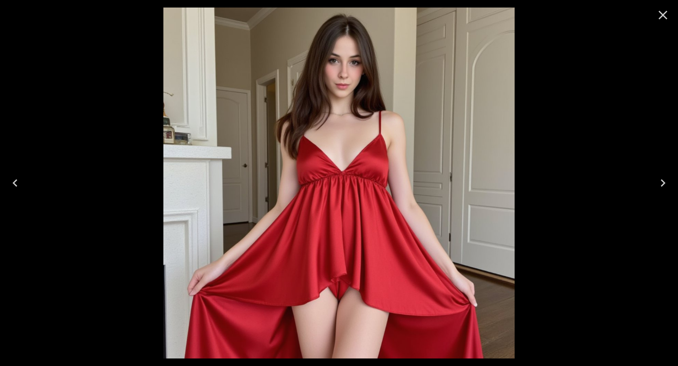
click at [547, 131] on div at bounding box center [339, 183] width 678 height 366
click at [667, 13] on icon "Close" at bounding box center [662, 15] width 15 height 15
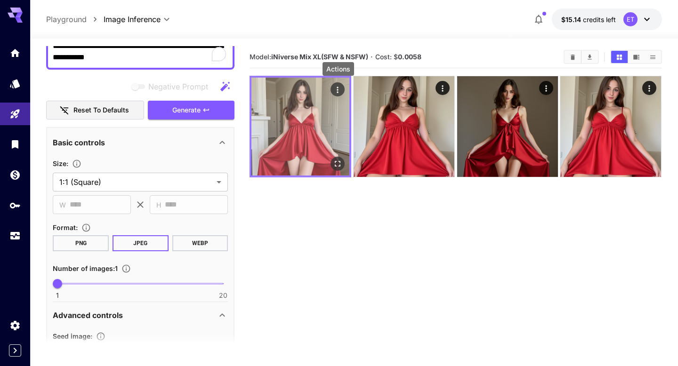
click at [335, 86] on icon "Actions" at bounding box center [337, 89] width 9 height 9
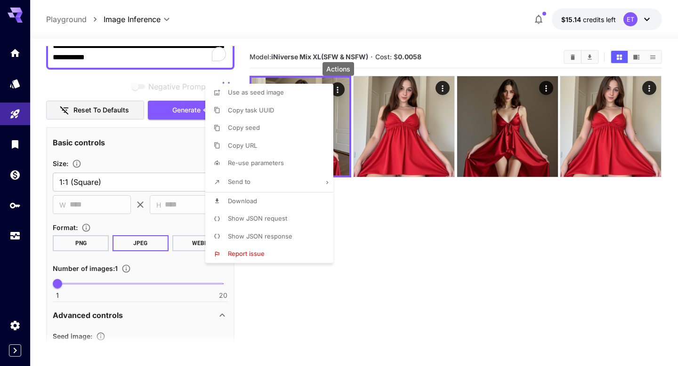
click at [271, 216] on span "Show JSON request" at bounding box center [257, 219] width 59 height 8
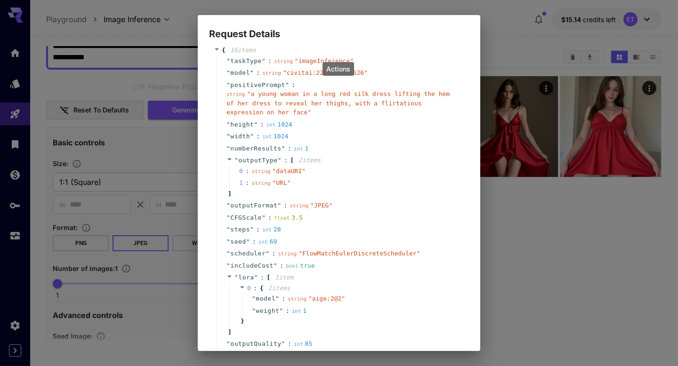
scroll to position [14, 0]
click at [500, 264] on div "Request Details { 16 item s " taskType " : string " imageInference " " model " …" at bounding box center [339, 183] width 678 height 366
click at [492, 189] on div "Request Details { 16 item s " taskType " : string " imageInference " " model " …" at bounding box center [339, 183] width 678 height 366
click at [501, 233] on div "Request Details { 16 item s " taskType " : string " imageInference " " model " …" at bounding box center [339, 183] width 678 height 366
click at [180, 17] on div "Request Details { 16 item s " taskType " : string " imageInference " " model " …" at bounding box center [339, 183] width 678 height 366
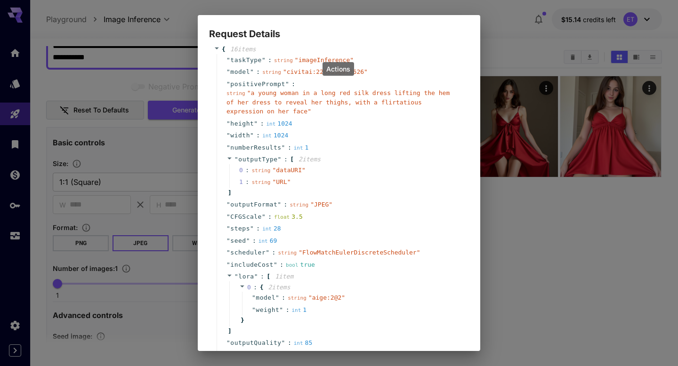
click at [495, 26] on div "Request Details { 16 item s " taskType " : string " imageInference " " model " …" at bounding box center [339, 183] width 678 height 366
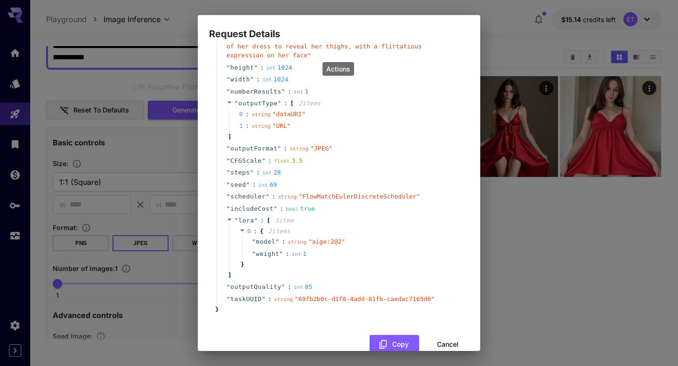
scroll to position [89, 0]
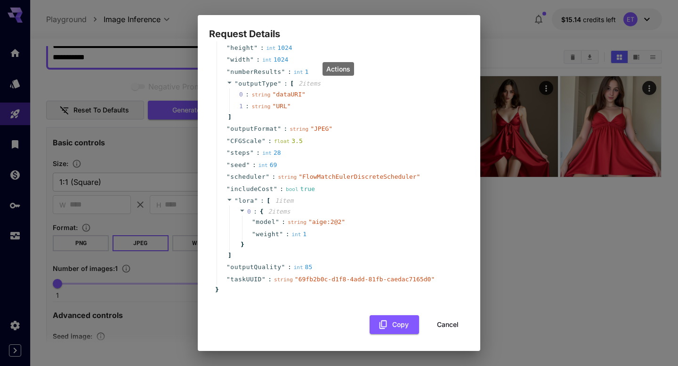
click at [446, 321] on button "Cancel" at bounding box center [447, 324] width 42 height 19
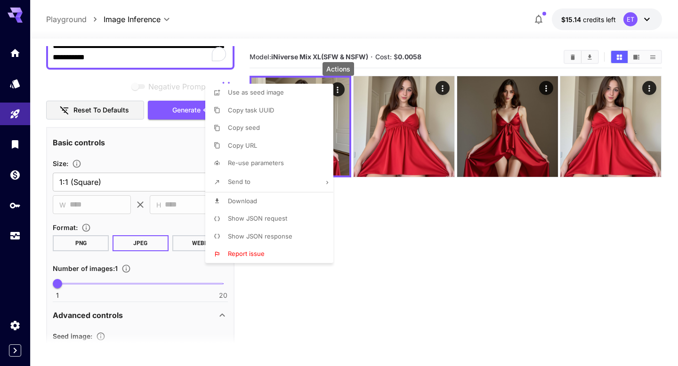
click at [403, 267] on div at bounding box center [339, 183] width 678 height 366
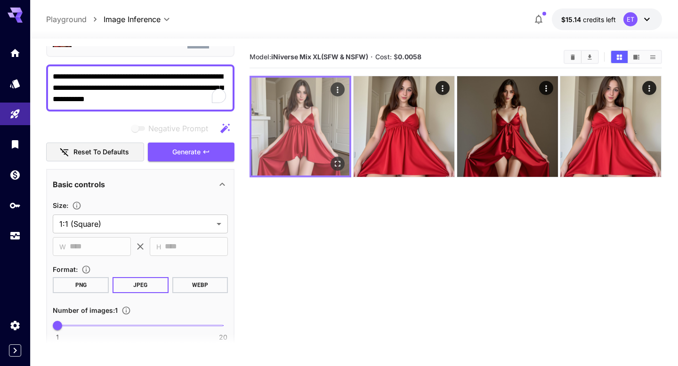
scroll to position [56, 0]
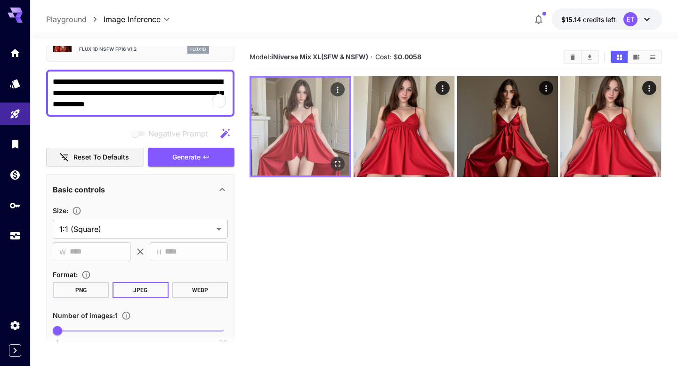
click at [340, 88] on icon "Actions" at bounding box center [337, 89] width 9 height 9
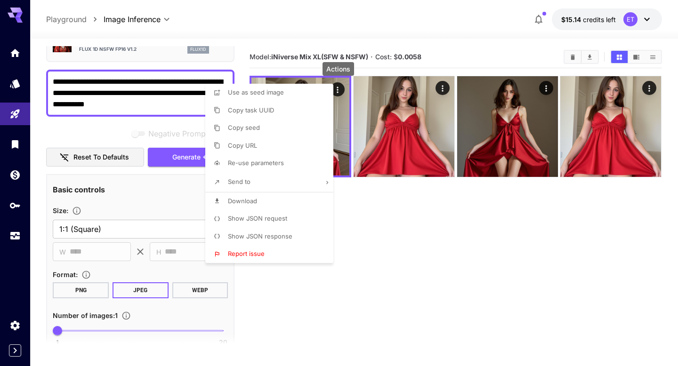
click at [293, 217] on li "Show JSON request" at bounding box center [272, 219] width 134 height 18
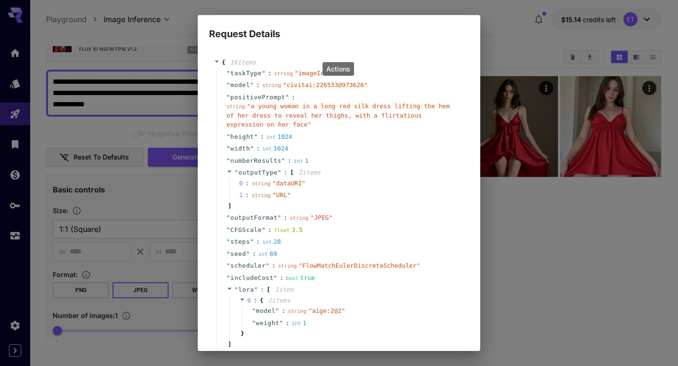
scroll to position [0, 0]
click at [228, 172] on icon at bounding box center [229, 172] width 4 height 2
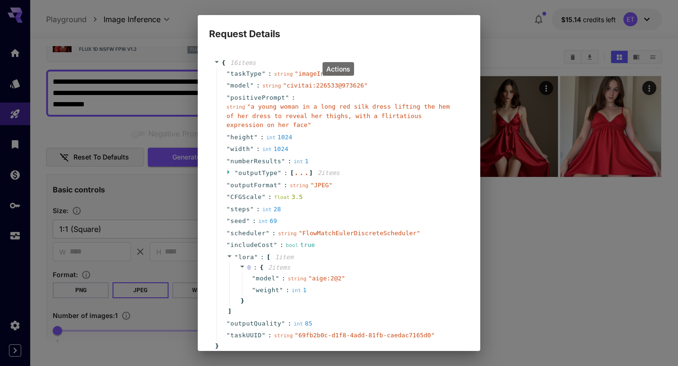
click at [511, 215] on div "Request Details { 16 item s " taskType " : string " imageInference " " model " …" at bounding box center [339, 183] width 678 height 366
click at [537, 242] on div "Request Details { 16 item s " taskType " : string " imageInference " " model " …" at bounding box center [339, 183] width 678 height 366
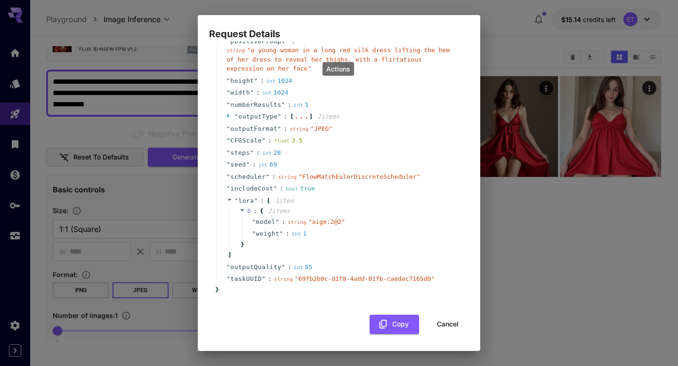
click at [442, 326] on button "Cancel" at bounding box center [447, 324] width 42 height 19
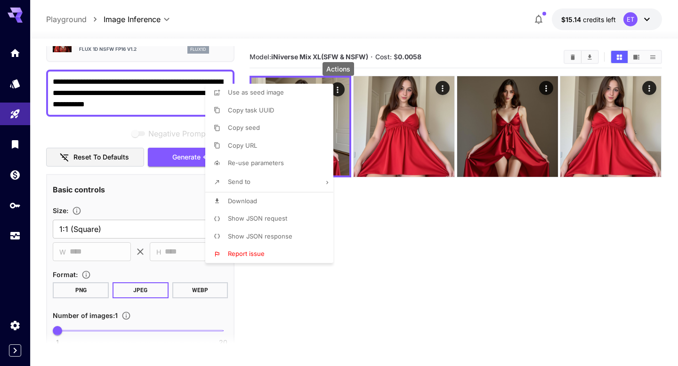
click at [165, 84] on div at bounding box center [339, 183] width 678 height 366
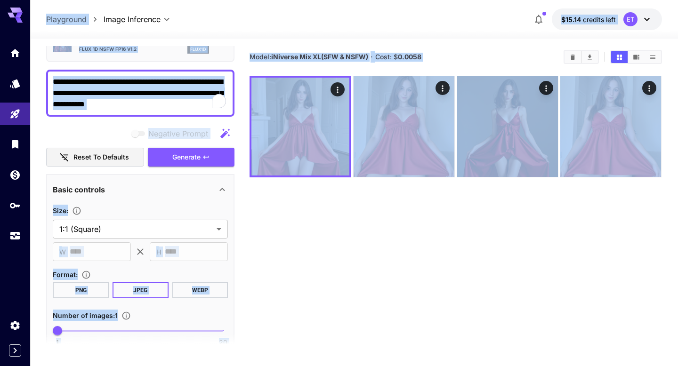
click at [165, 84] on textarea "**********" at bounding box center [140, 93] width 175 height 34
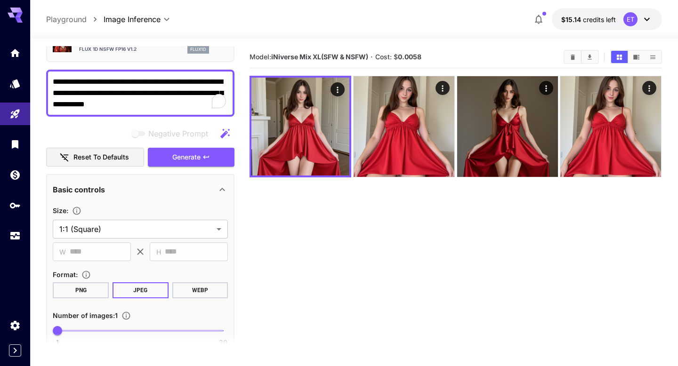
click at [165, 84] on textarea "**********" at bounding box center [140, 93] width 175 height 34
paste textarea "To enrich screen reader interactions, please activate Accessibility in Grammarl…"
type textarea "**********"
click at [193, 154] on span "Generate" at bounding box center [186, 158] width 28 height 12
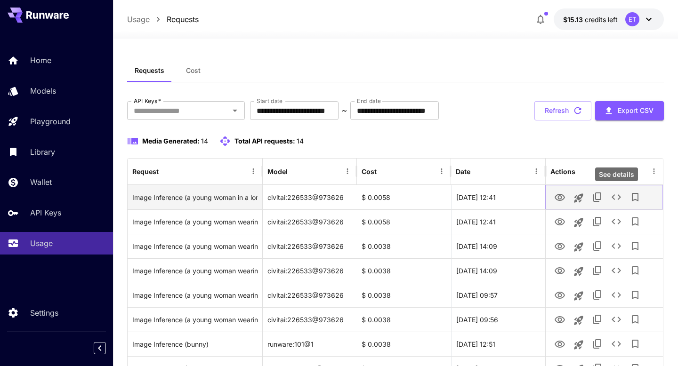
click at [612, 194] on icon "See details" at bounding box center [616, 197] width 11 height 11
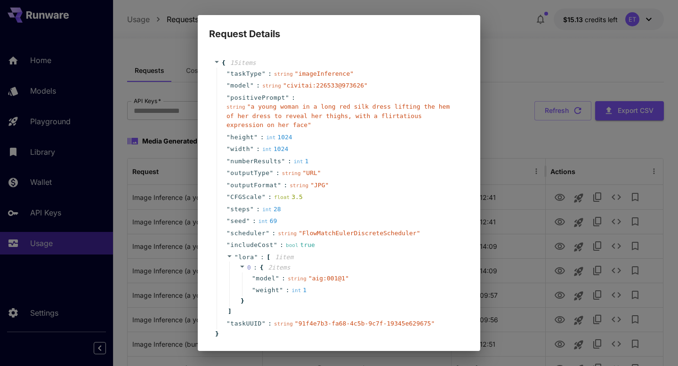
click at [293, 198] on div "float 3.5" at bounding box center [288, 197] width 29 height 9
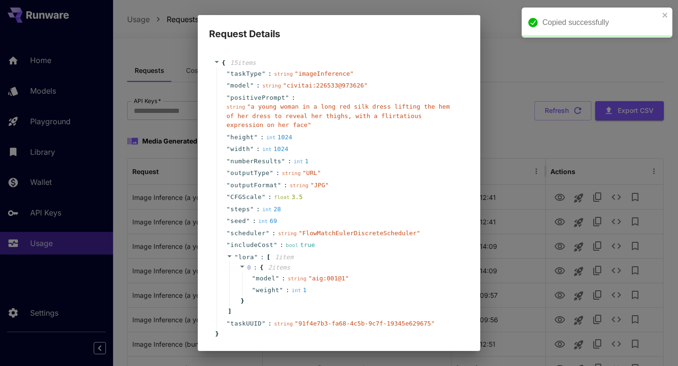
scroll to position [44, 0]
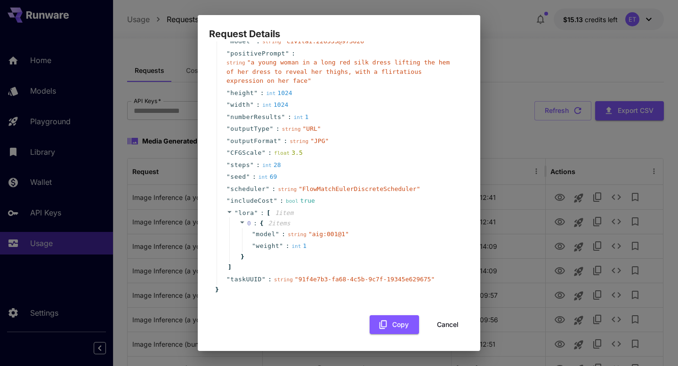
click at [454, 322] on button "Cancel" at bounding box center [447, 324] width 42 height 19
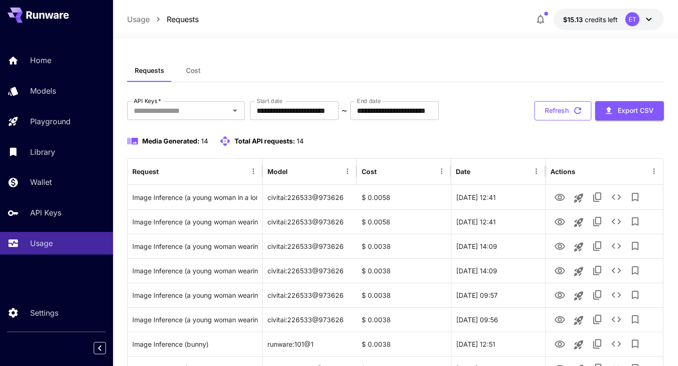
click at [578, 112] on icon "button" at bounding box center [577, 110] width 10 height 10
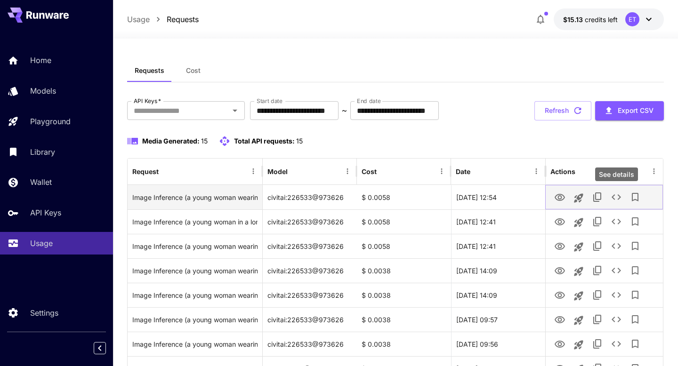
click at [615, 196] on icon "See details" at bounding box center [616, 197] width 11 height 11
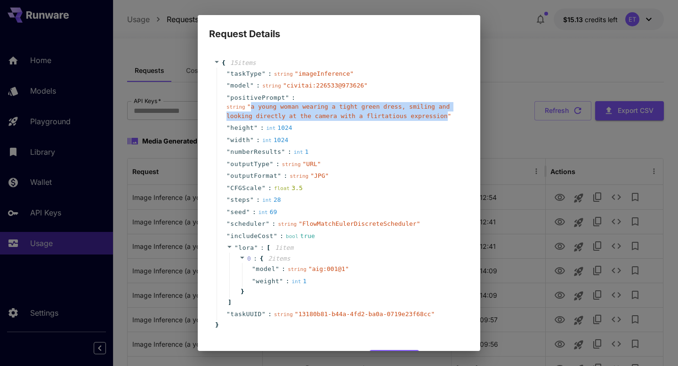
drag, startPoint x: 448, startPoint y: 115, endPoint x: 252, endPoint y: 110, distance: 196.4
click at [252, 110] on div "string " a young woman wearing a tight green dress, smiling and looking directl…" at bounding box center [342, 111] width 233 height 18
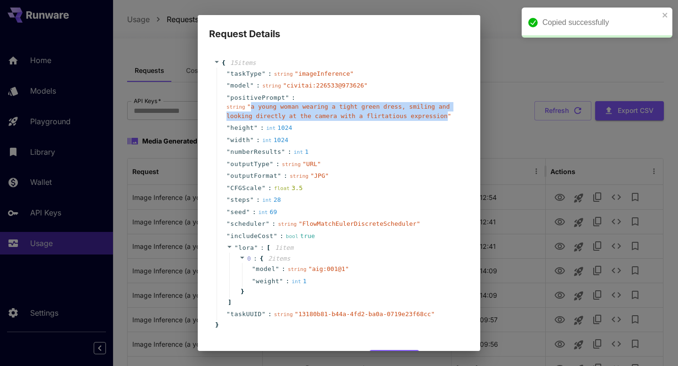
copy span "a young woman wearing a tight green dress, smiling and looking directly at the …"
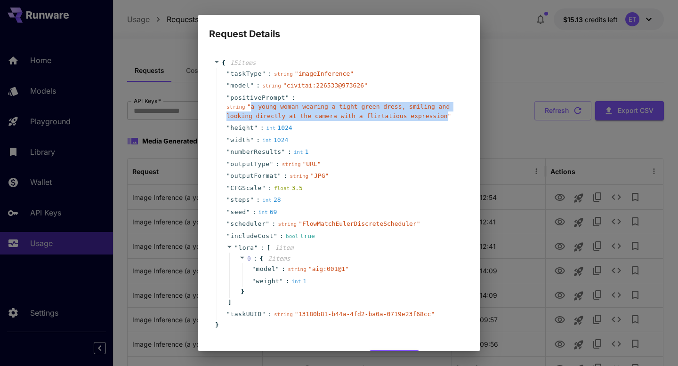
scroll to position [35, 0]
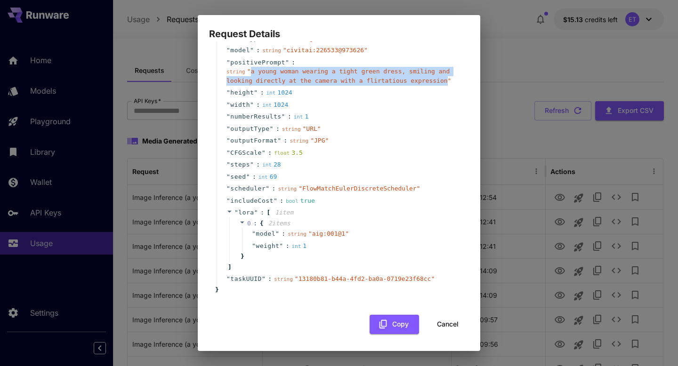
click at [453, 325] on button "Cancel" at bounding box center [447, 324] width 42 height 19
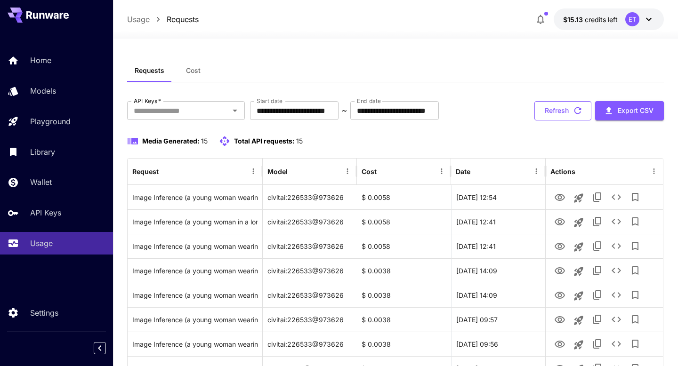
click at [570, 106] on button "Refresh" at bounding box center [562, 110] width 57 height 19
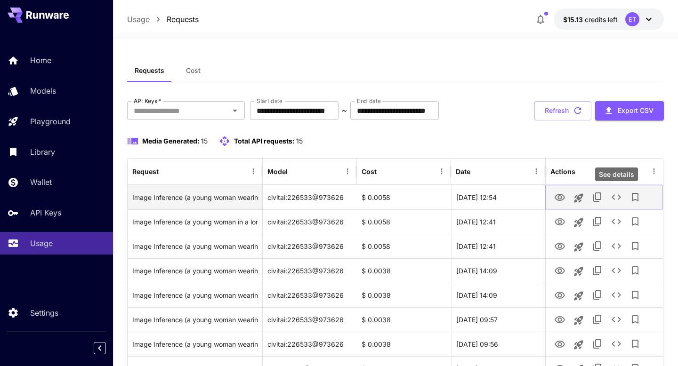
click at [612, 196] on icon "See details" at bounding box center [616, 197] width 11 height 11
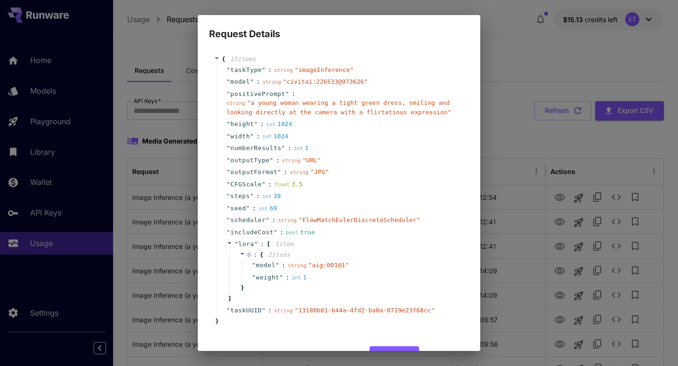
scroll to position [0, 0]
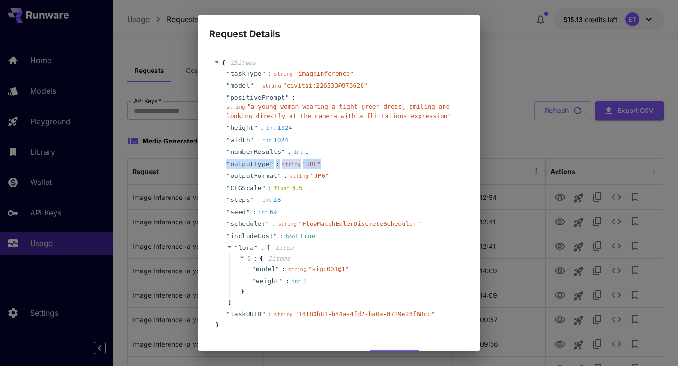
drag, startPoint x: 335, startPoint y: 160, endPoint x: 224, endPoint y: 163, distance: 111.6
click at [224, 163] on div "" outputType " : string " URL "" at bounding box center [341, 164] width 248 height 12
copy div "" outputType " : string " URL ""
click at [244, 175] on span "outputFormat" at bounding box center [253, 175] width 47 height 9
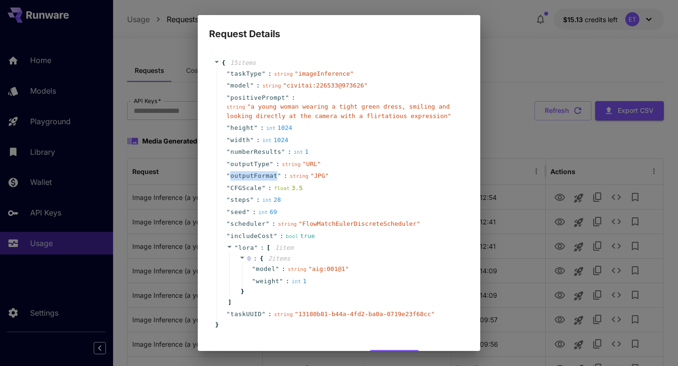
click at [244, 175] on span "outputFormat" at bounding box center [253, 175] width 47 height 9
copy div "" outputFormat " : string " JPG ""
click at [259, 270] on span "model" at bounding box center [266, 269] width 20 height 9
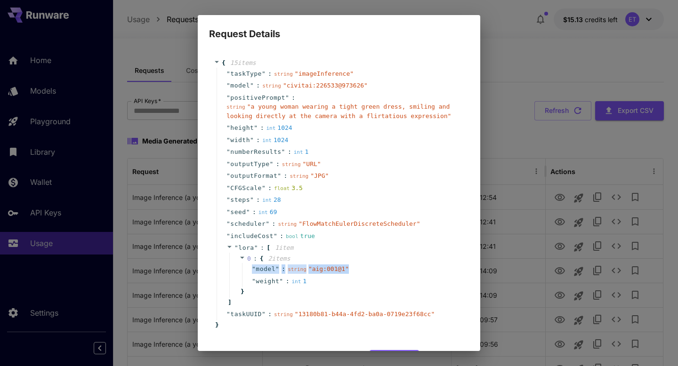
click at [316, 277] on div "" weight " : int 1" at bounding box center [350, 281] width 217 height 12
drag, startPoint x: 315, startPoint y: 281, endPoint x: 233, endPoint y: 249, distance: 87.8
click at [233, 249] on div "" lora " : [ 1 item 0 : { 2 item s " model " : string " aig:001@1 " " weight " …" at bounding box center [341, 275] width 248 height 66
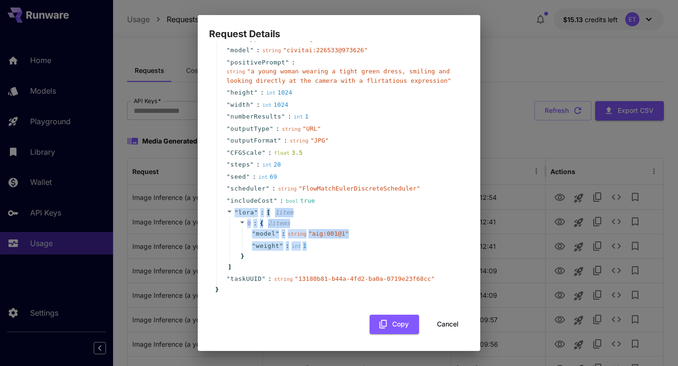
copy div "" lora " : [ 1 item 0 : { 2 item s " model " : string " aig:001@1 " " weight " …"
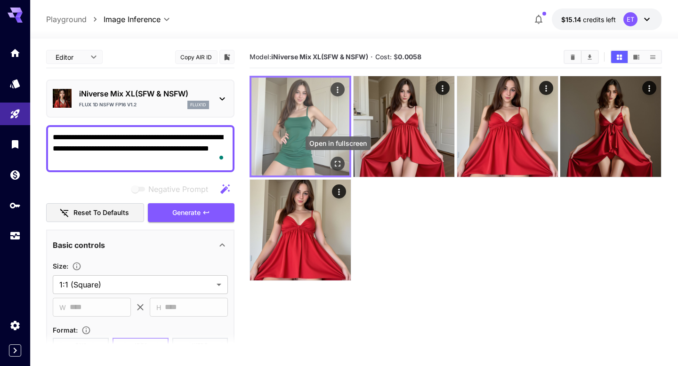
click at [342, 162] on button "Open in fullscreen" at bounding box center [338, 164] width 14 height 14
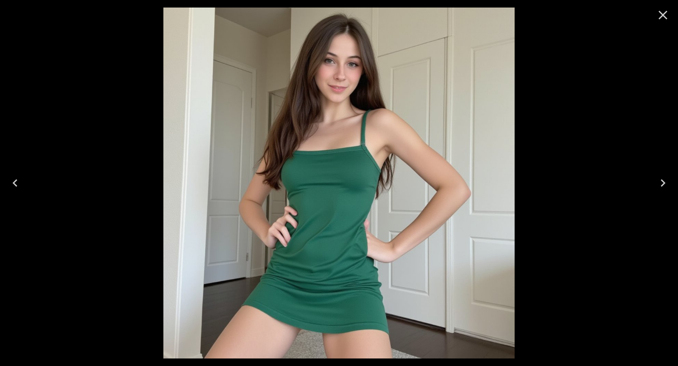
click at [667, 19] on icon "Close" at bounding box center [662, 15] width 15 height 15
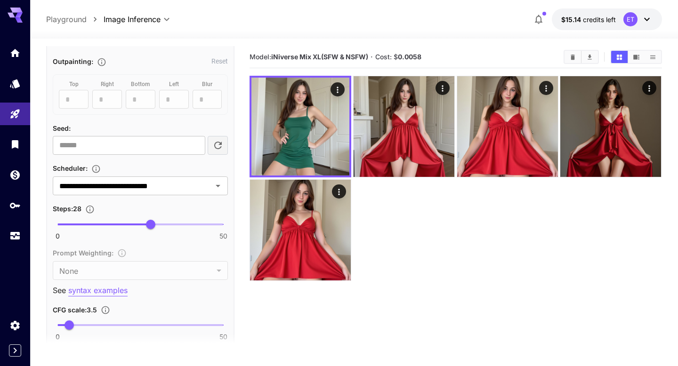
scroll to position [556, 0]
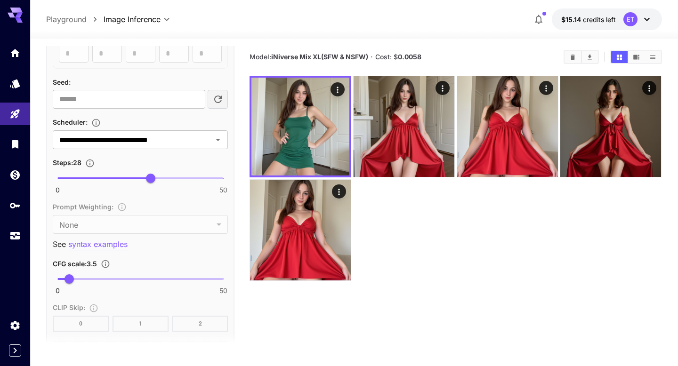
click at [110, 246] on p "syntax examples" at bounding box center [97, 245] width 59 height 12
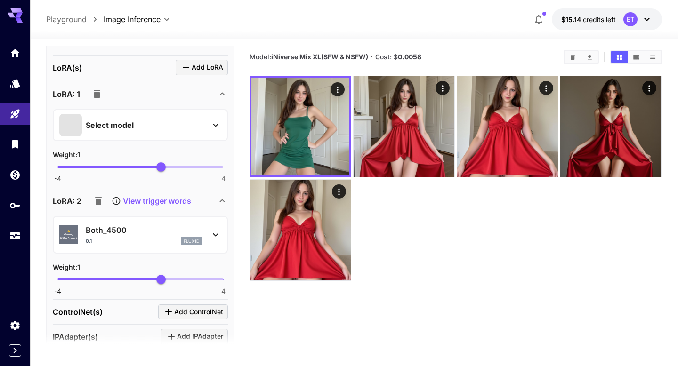
scroll to position [843, 0]
click at [99, 98] on icon "button" at bounding box center [96, 93] width 11 height 11
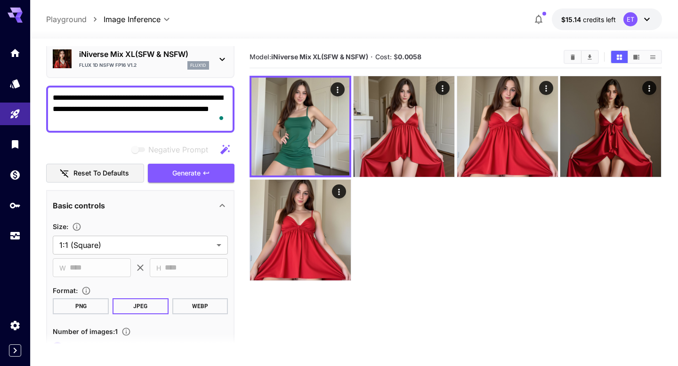
scroll to position [0, 0]
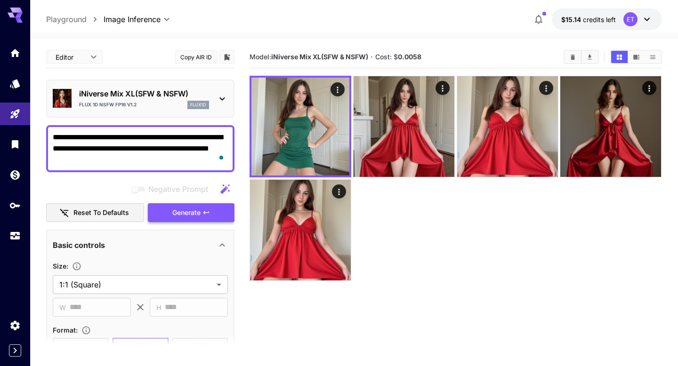
click at [184, 213] on span "Generate" at bounding box center [186, 213] width 28 height 12
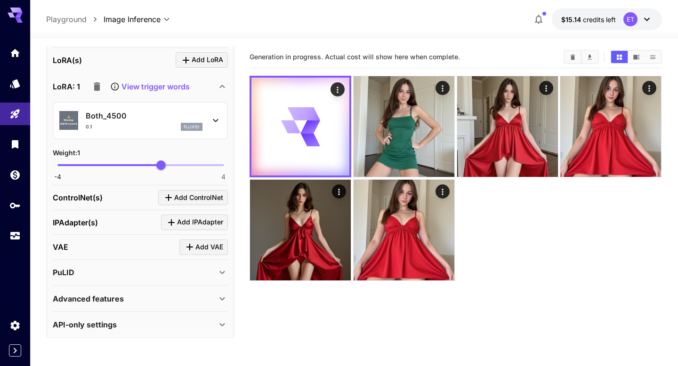
scroll to position [855, 0]
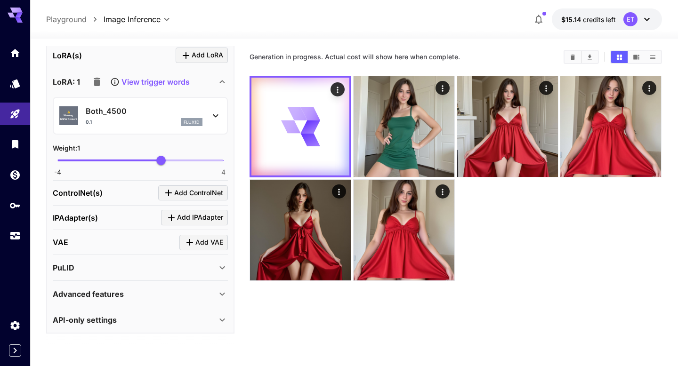
click at [203, 298] on div "Advanced features" at bounding box center [135, 294] width 164 height 11
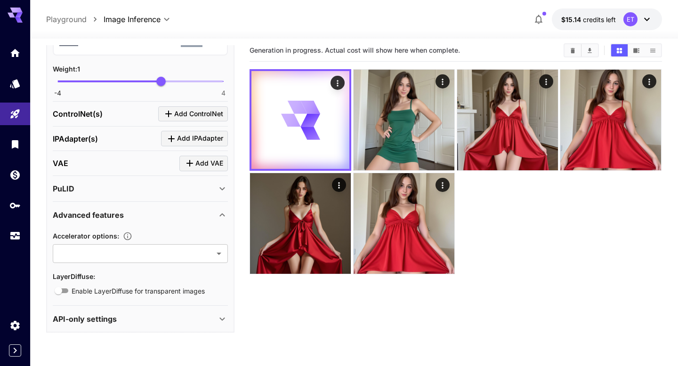
scroll to position [8, 0]
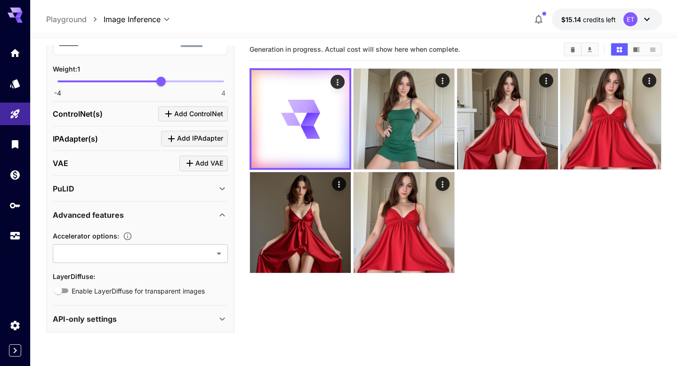
click at [203, 214] on div "Advanced features" at bounding box center [135, 214] width 164 height 11
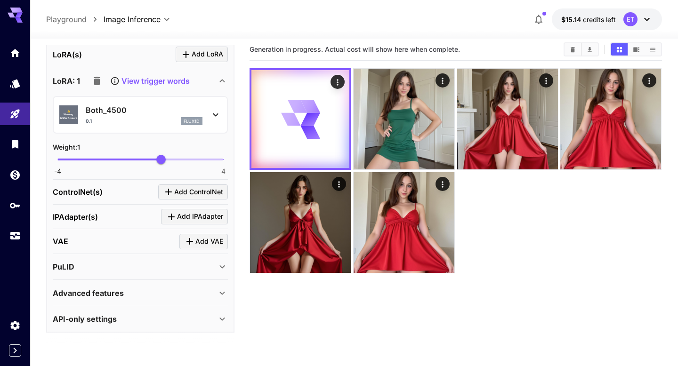
scroll to position [855, 0]
click at [189, 322] on div "API-only settings" at bounding box center [135, 319] width 164 height 11
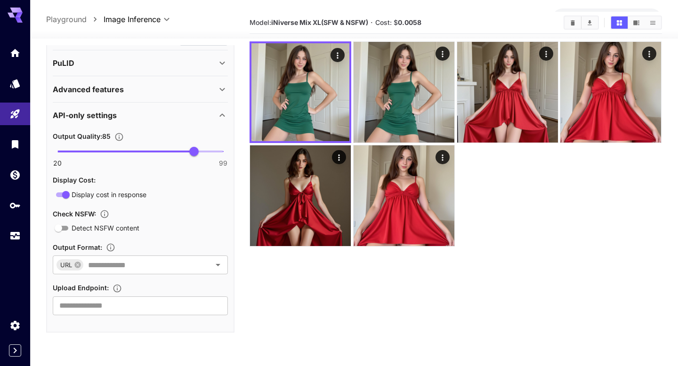
scroll to position [35, 0]
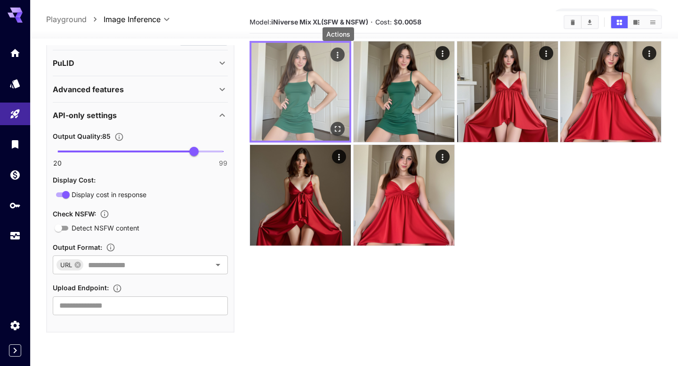
click at [337, 53] on icon "Actions" at bounding box center [337, 55] width 1 height 6
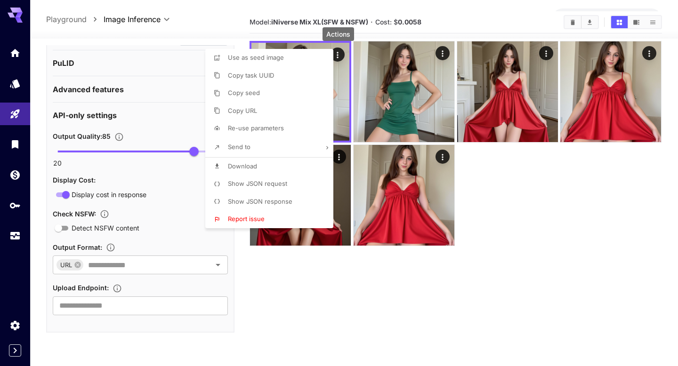
click at [275, 184] on span "Show JSON request" at bounding box center [257, 184] width 59 height 8
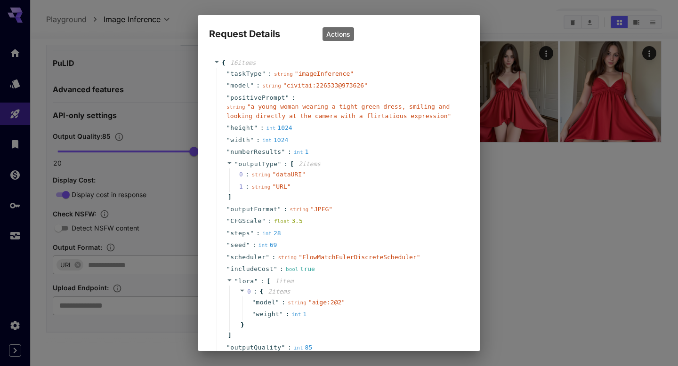
scroll to position [0, 0]
click at [228, 164] on icon at bounding box center [229, 163] width 6 height 6
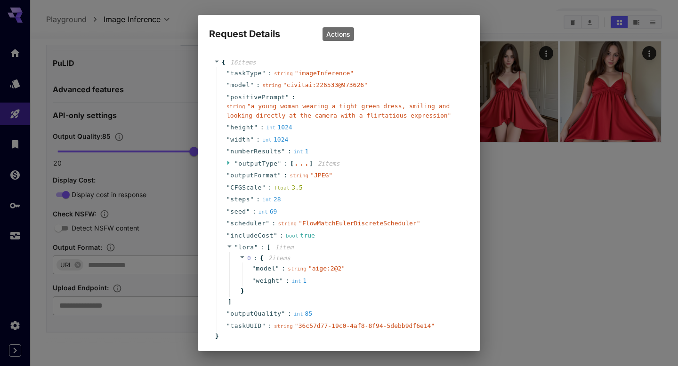
click at [228, 164] on icon at bounding box center [229, 163] width 6 height 6
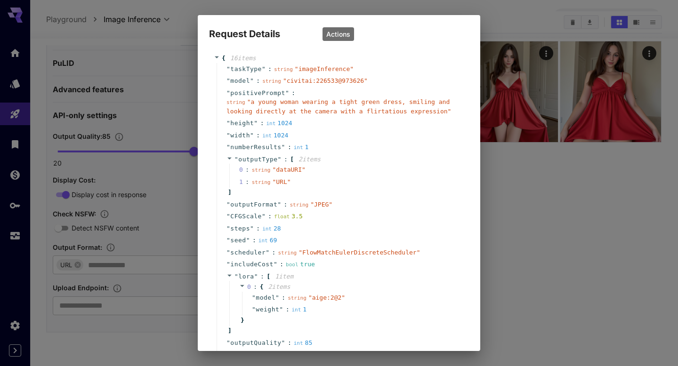
scroll to position [0, 0]
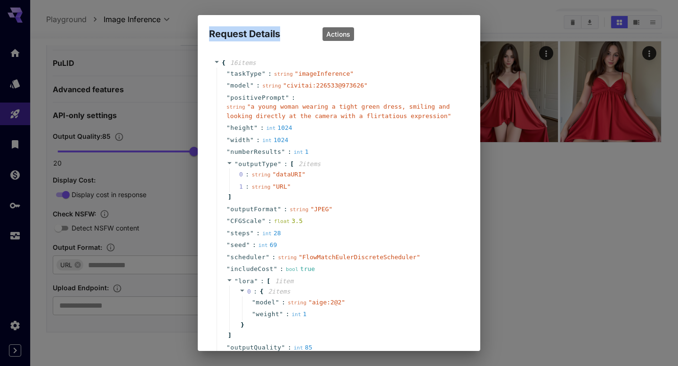
drag, startPoint x: 285, startPoint y: 36, endPoint x: 200, endPoint y: 37, distance: 85.2
click at [200, 37] on h2 "Request Details" at bounding box center [339, 28] width 282 height 26
copy h2 "Request Details"
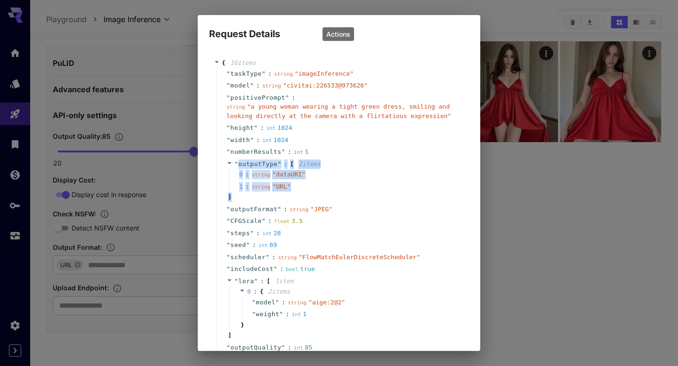
drag, startPoint x: 241, startPoint y: 195, endPoint x: 239, endPoint y: 164, distance: 31.2
click at [239, 164] on div "" outputType " : [ 2 item s 0 : string " dataURI " 1 : string " URL " ]" at bounding box center [341, 180] width 248 height 45
copy div "outputType " : [ 2 item s 0 : string " dataURI " 1 : string " URL " ]"
click at [227, 163] on icon at bounding box center [229, 163] width 6 height 6
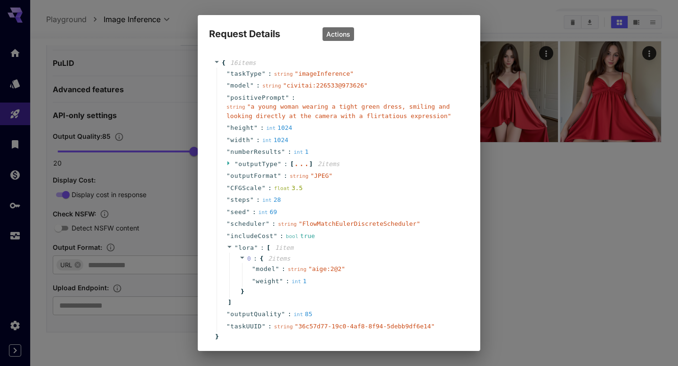
click at [264, 174] on span "outputFormat" at bounding box center [253, 175] width 47 height 9
copy div "" outputFormat " : string " JPEG ""
drag, startPoint x: 317, startPoint y: 280, endPoint x: 235, endPoint y: 247, distance: 87.8
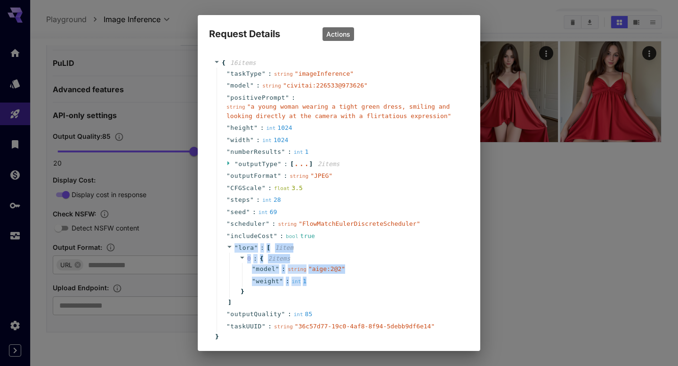
click at [235, 247] on div "" lora " : [ 1 item 0 : { 2 item s " model " : string " aige:2@2 " " weight " :…" at bounding box center [341, 275] width 248 height 66
copy div "" lora " : [ 1 item 0 : { 2 item s " model " : string " aige:2@2 " " weight " :…"
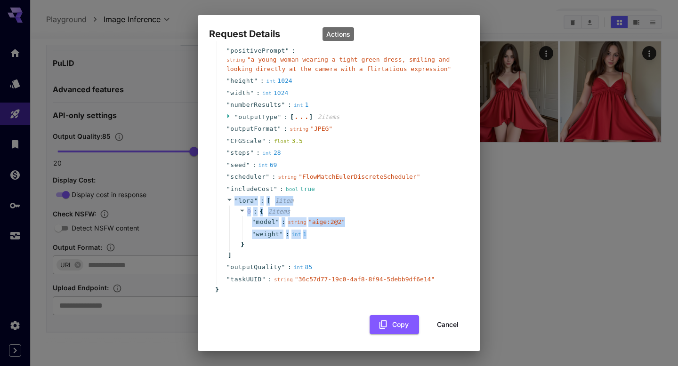
click at [265, 264] on span "outputQuality" at bounding box center [255, 267] width 51 height 9
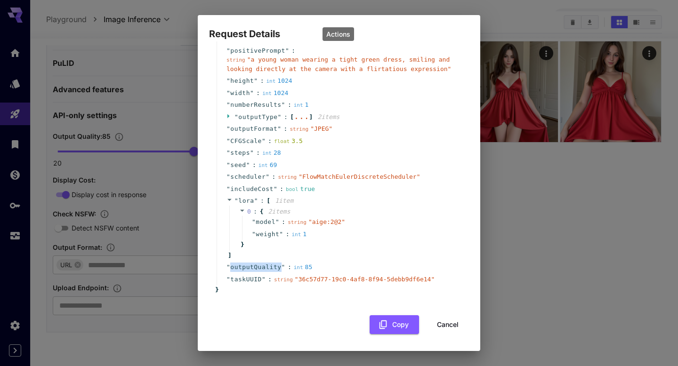
click at [265, 264] on span "outputQuality" at bounding box center [255, 267] width 51 height 9
copy div "" outputQuality " : int 85"
